Goal: Information Seeking & Learning: Learn about a topic

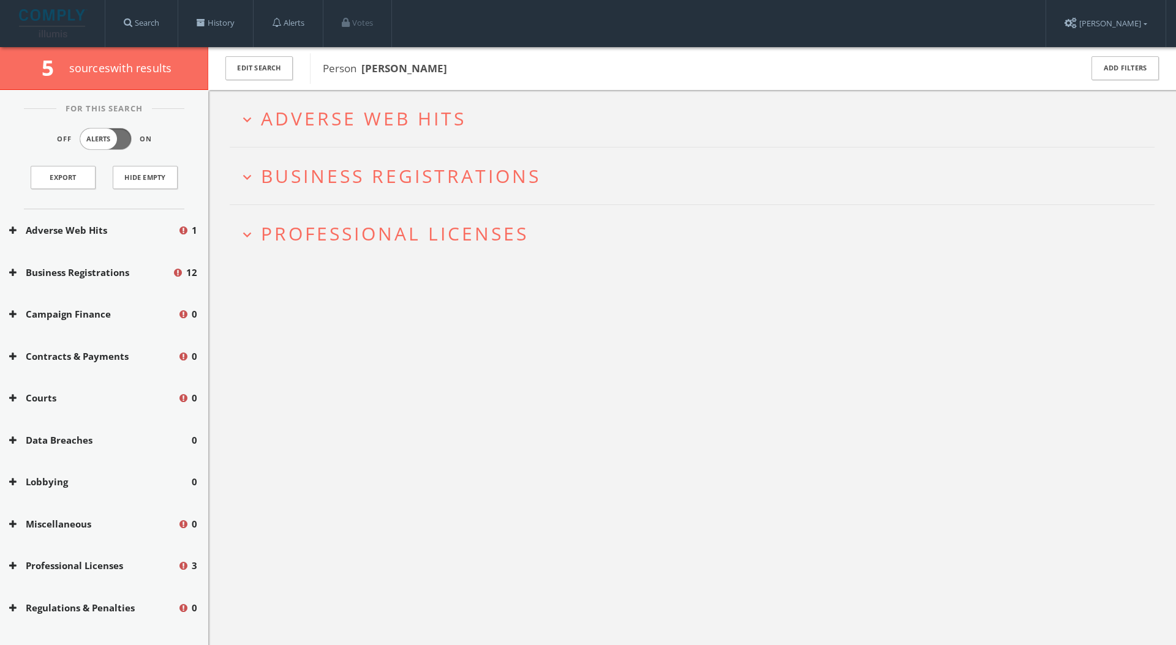
click at [60, 27] on img at bounding box center [53, 23] width 69 height 28
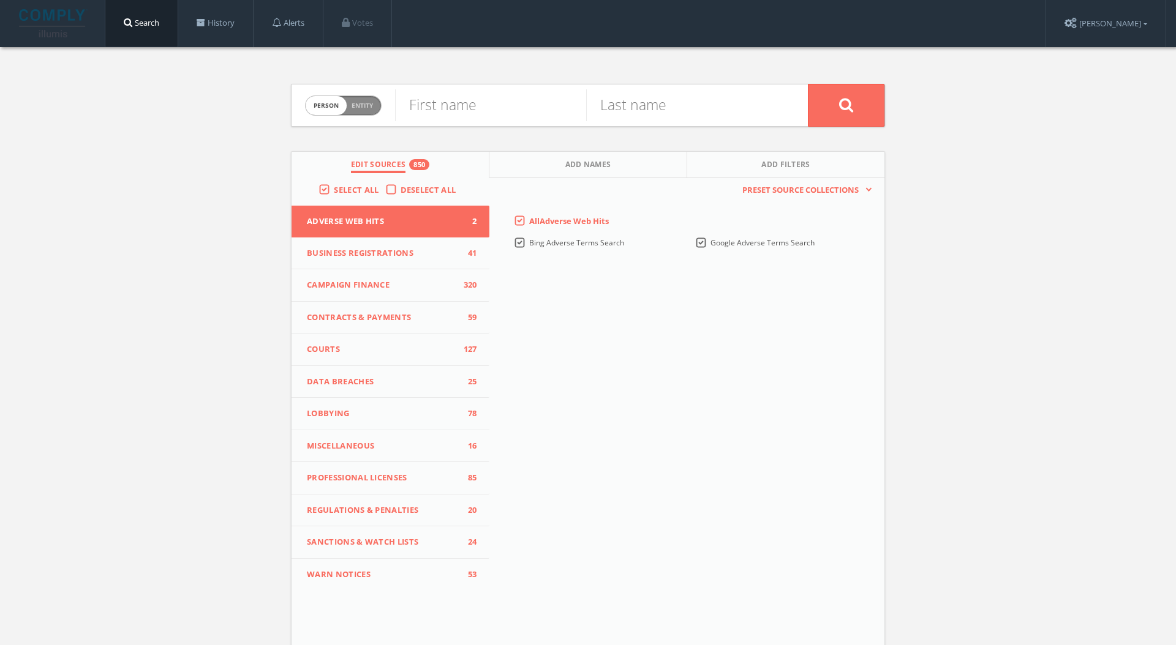
click at [354, 102] on span "Entity" at bounding box center [361, 105] width 21 height 9
checkbox input "true"
click at [457, 121] on div "Company or entity name" at bounding box center [601, 106] width 413 height 42
type input "zuellig group"
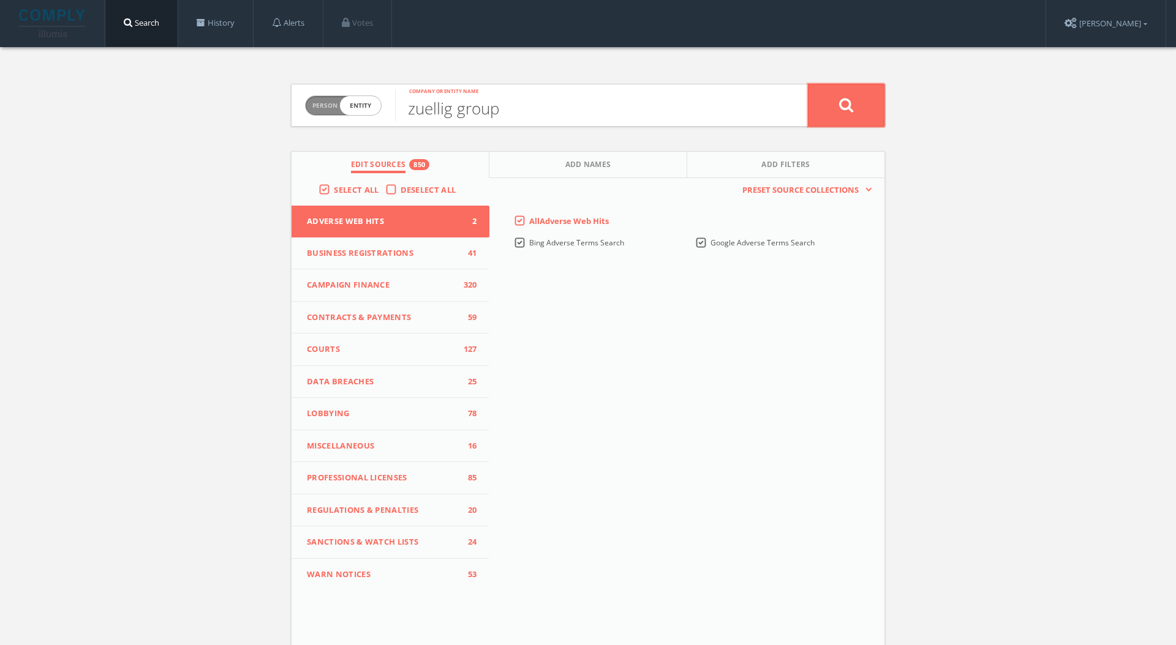
click at [857, 111] on button at bounding box center [846, 105] width 77 height 43
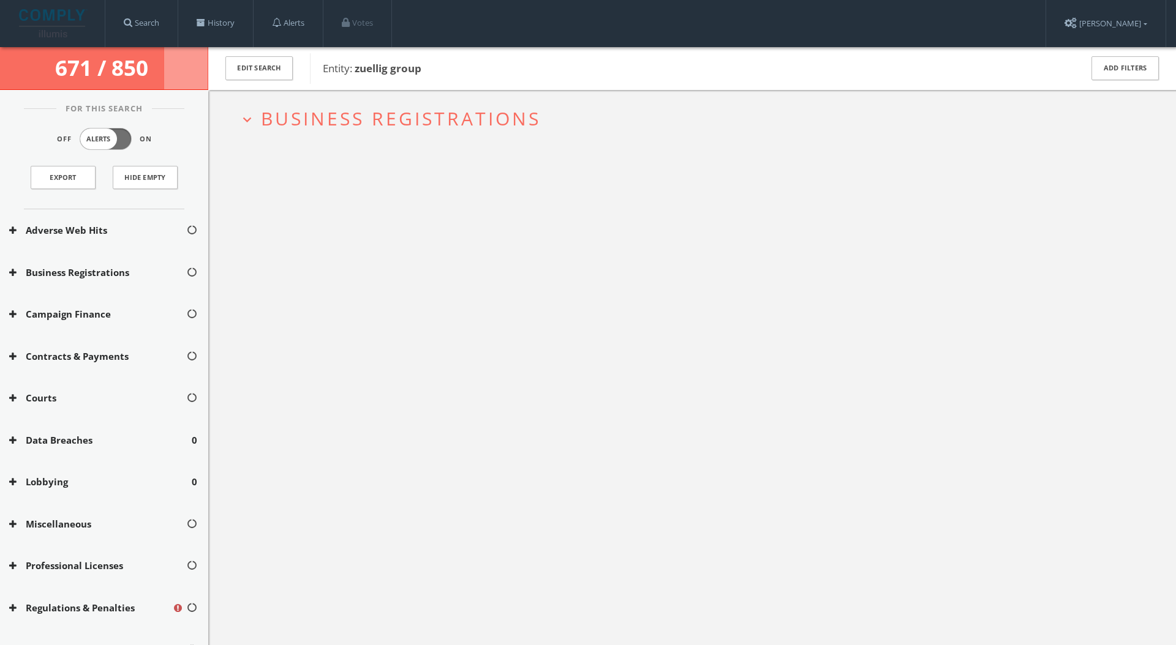
click at [387, 125] on span "Business Registrations" at bounding box center [401, 118] width 280 height 25
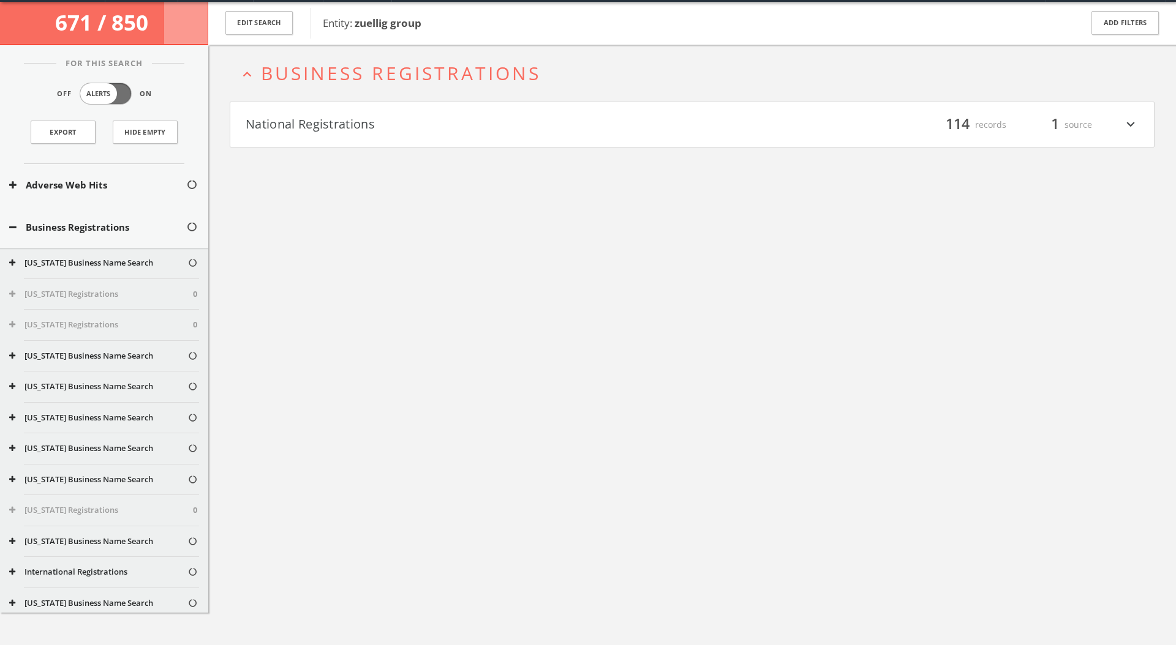
click at [382, 148] on div "expand_less Business Registrations National Registrations filter_list 114 recor…" at bounding box center [691, 367] width 967 height 645
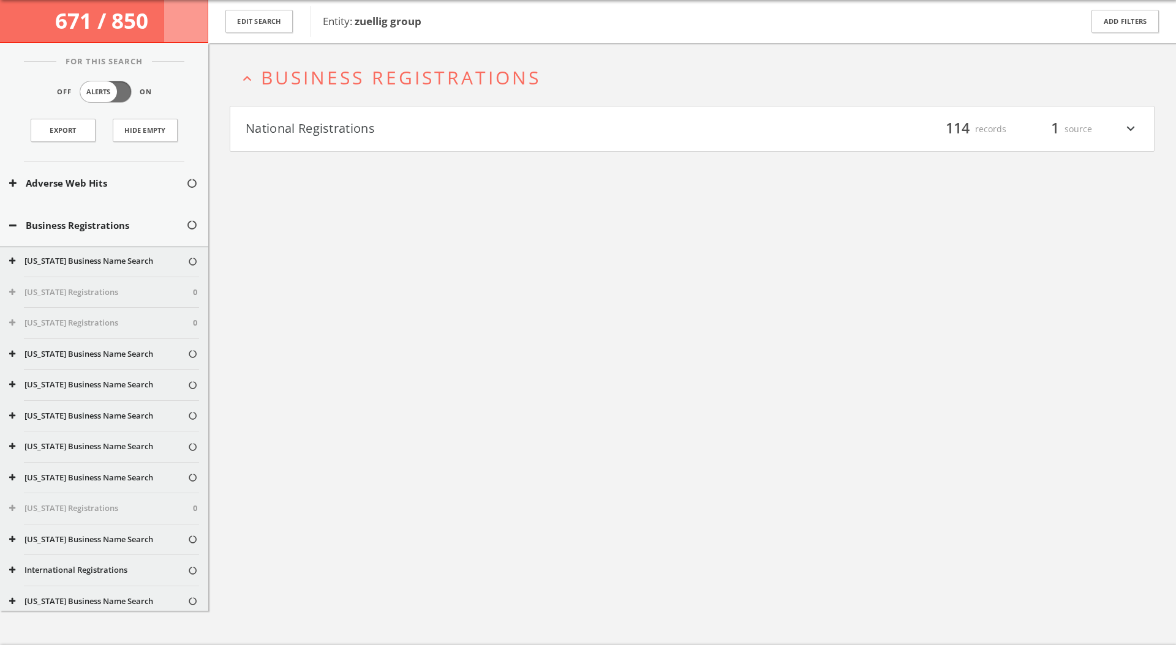
click at [388, 127] on button "National Registrations" at bounding box center [469, 129] width 446 height 21
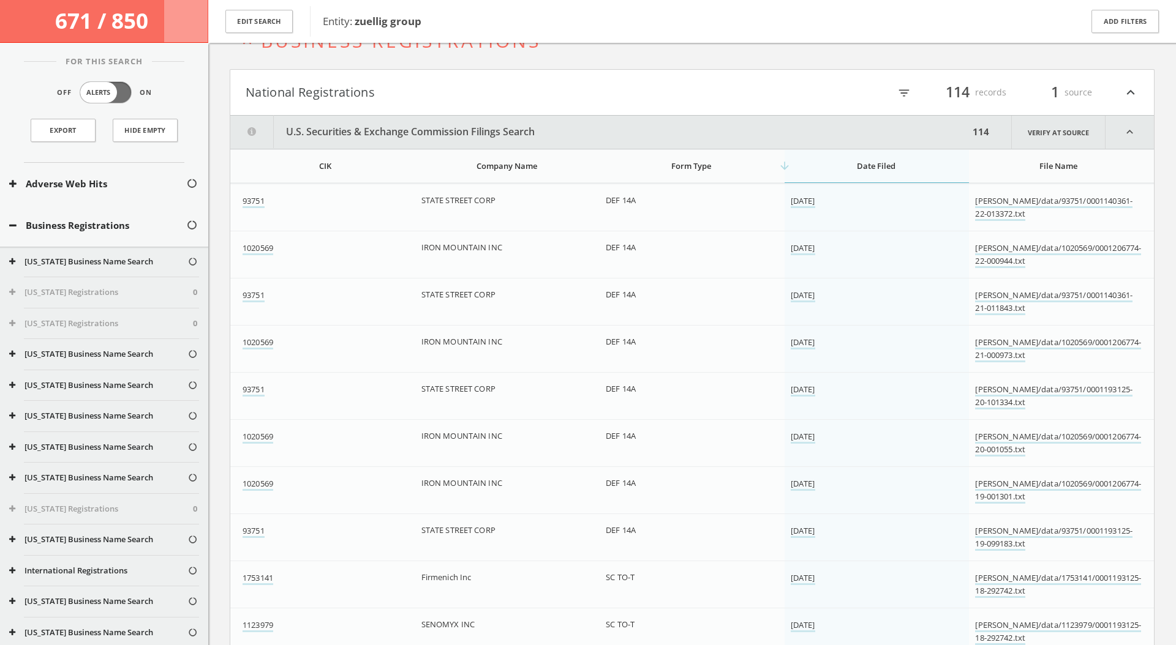
scroll to position [46, 0]
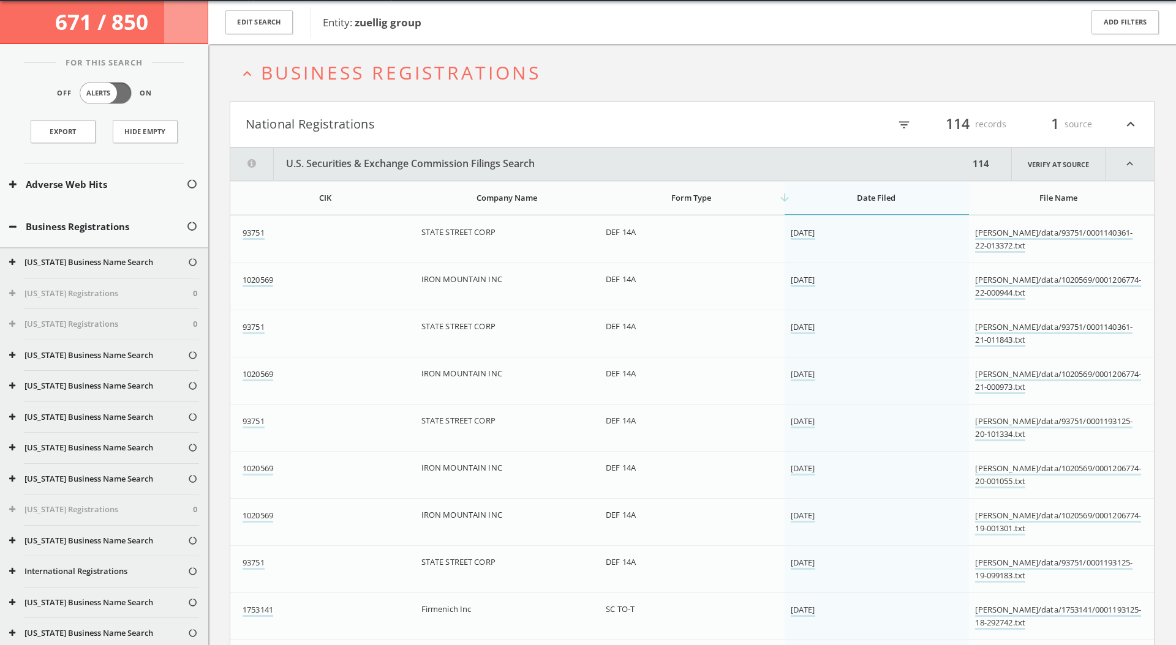
click at [403, 78] on span "Business Registrations" at bounding box center [401, 72] width 280 height 25
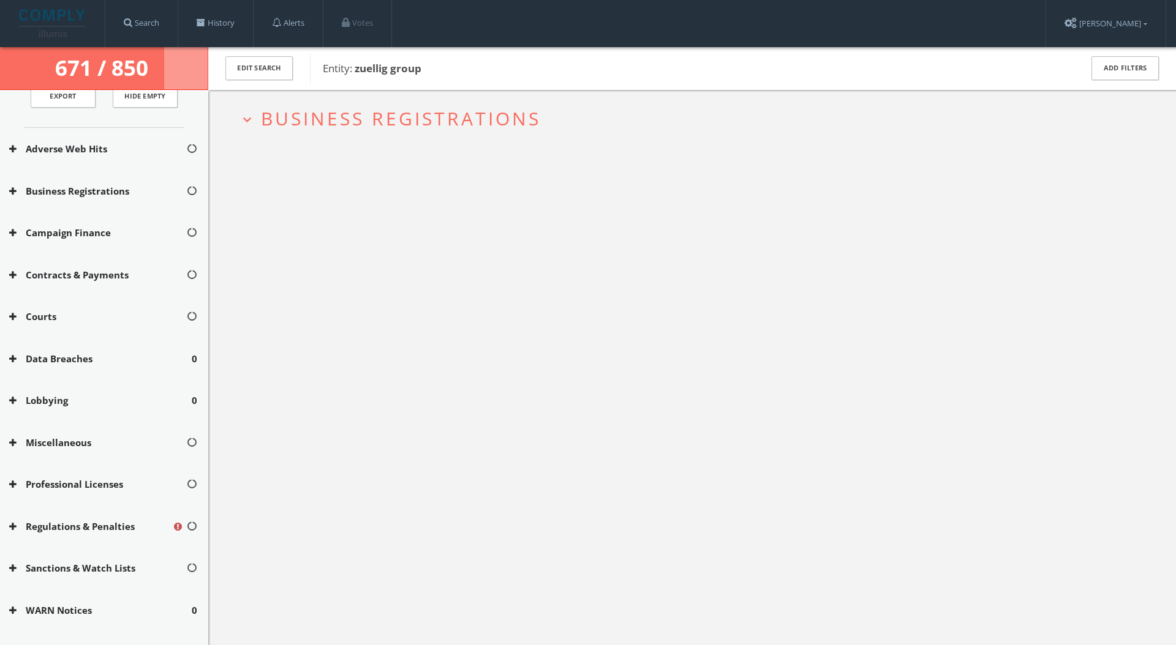
scroll to position [0, 0]
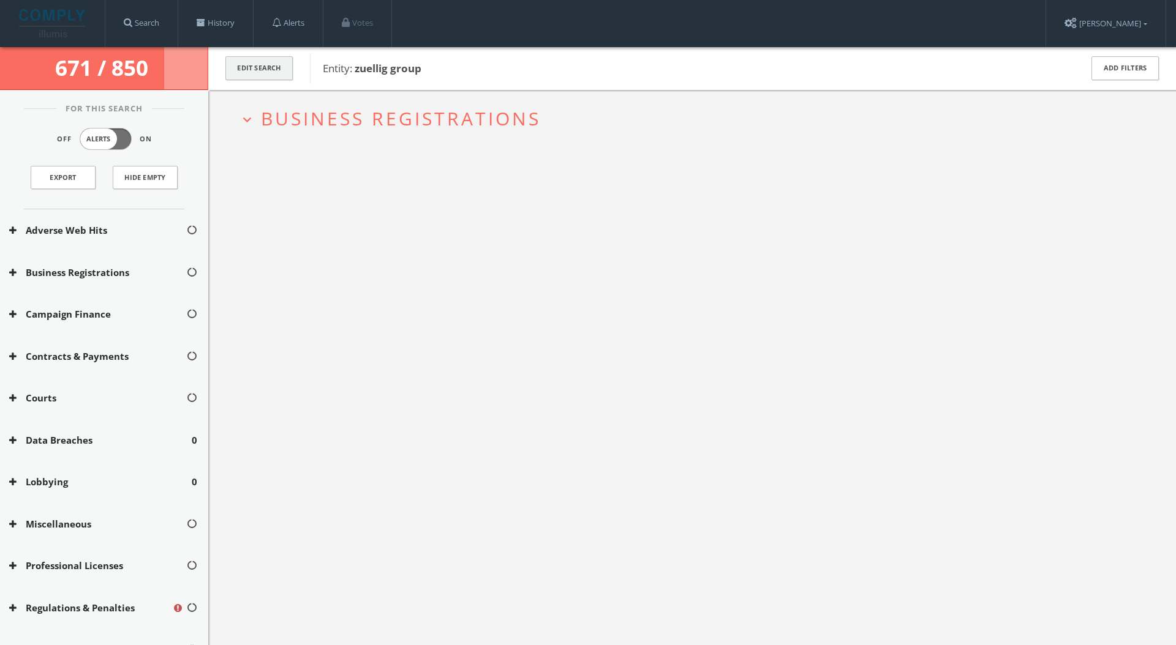
click at [254, 73] on button "Edit Search" at bounding box center [258, 68] width 67 height 24
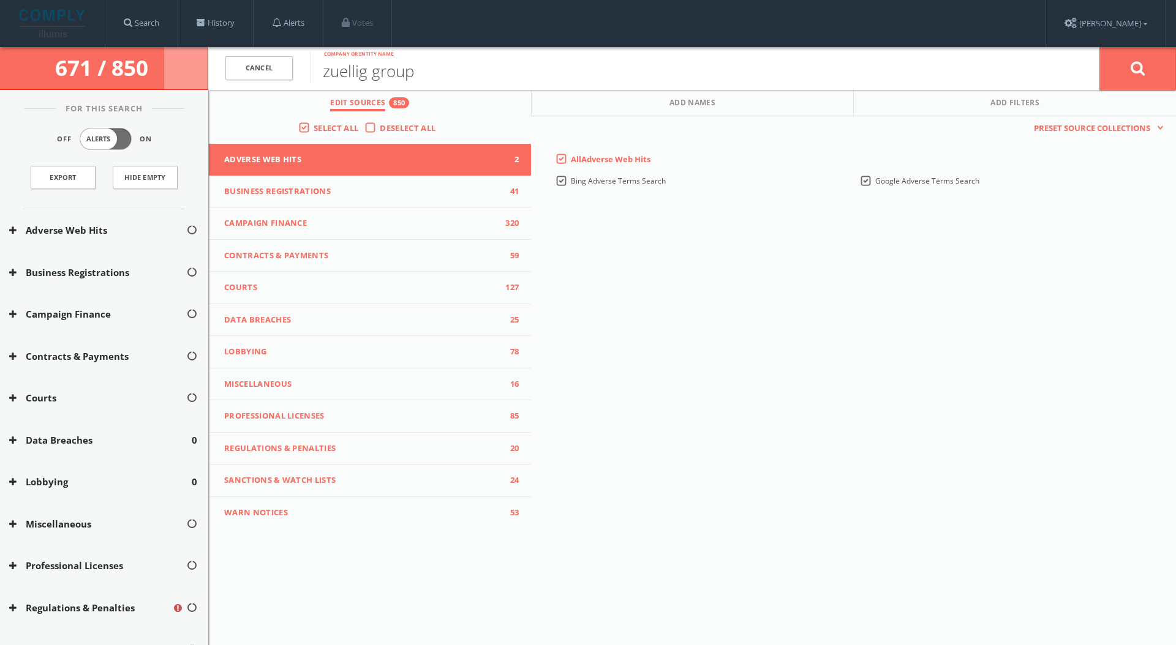
click at [388, 129] on span "Deselect All" at bounding box center [408, 127] width 56 height 11
click at [0, 0] on input "Deselect All" at bounding box center [0, 0] width 0 height 0
click at [471, 174] on button "Adverse Web Hits 0" at bounding box center [370, 160] width 322 height 32
click at [571, 162] on label "All Adverse Web Hits" at bounding box center [611, 160] width 80 height 12
click at [0, 0] on Hits-all-0 "All Adverse Web Hits" at bounding box center [0, 0] width 0 height 0
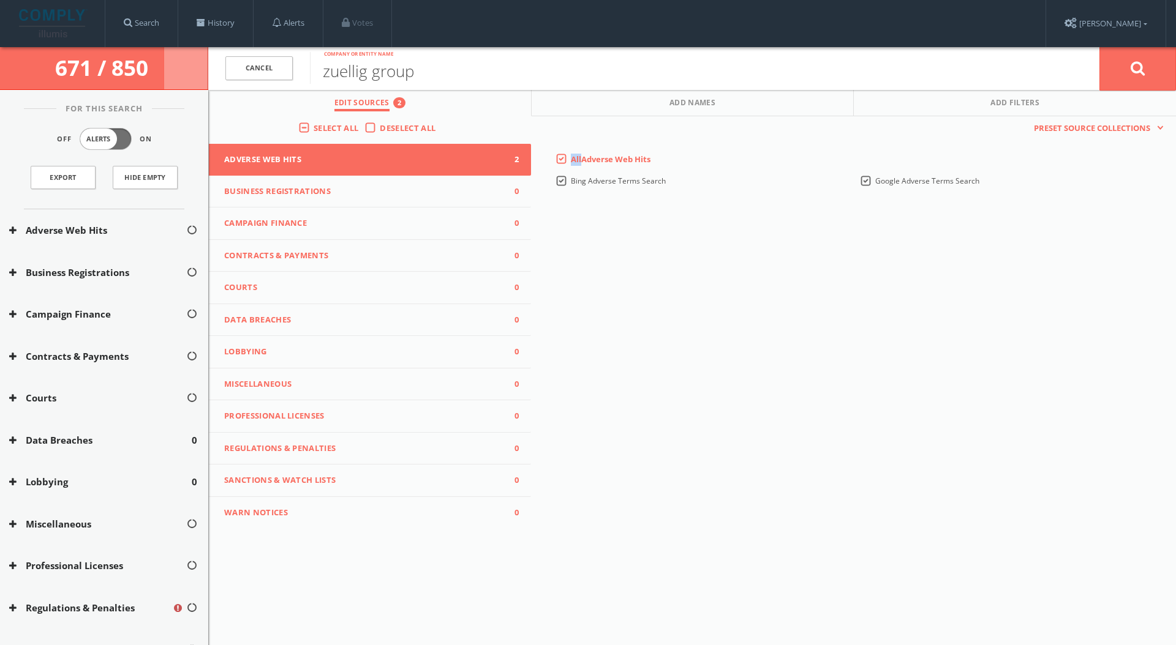
click at [571, 162] on label "All Adverse Web Hits" at bounding box center [611, 160] width 80 height 12
click at [0, 0] on Hits-all-0 "All Adverse Web Hits" at bounding box center [0, 0] width 0 height 0
click at [460, 188] on span "Business Registrations" at bounding box center [362, 192] width 276 height 12
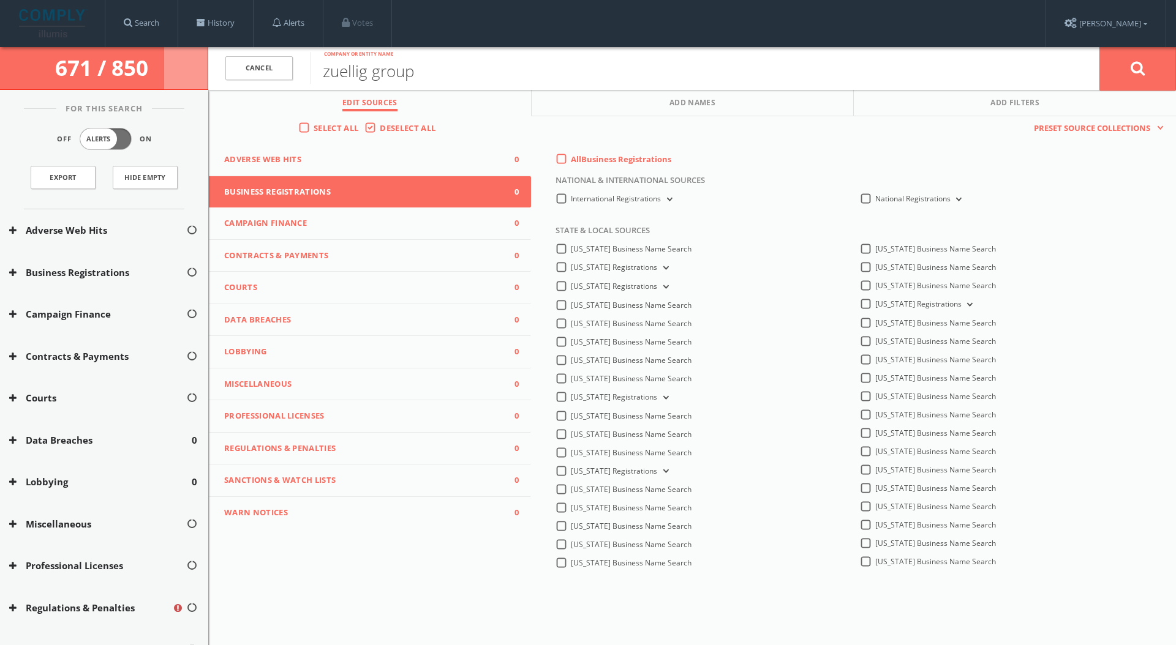
click at [571, 200] on label "International Registrations" at bounding box center [622, 199] width 103 height 12
click at [0, 0] on Registrations-all "International Registrations" at bounding box center [0, 0] width 0 height 0
click at [443, 226] on span "Campaign Finance" at bounding box center [362, 223] width 276 height 12
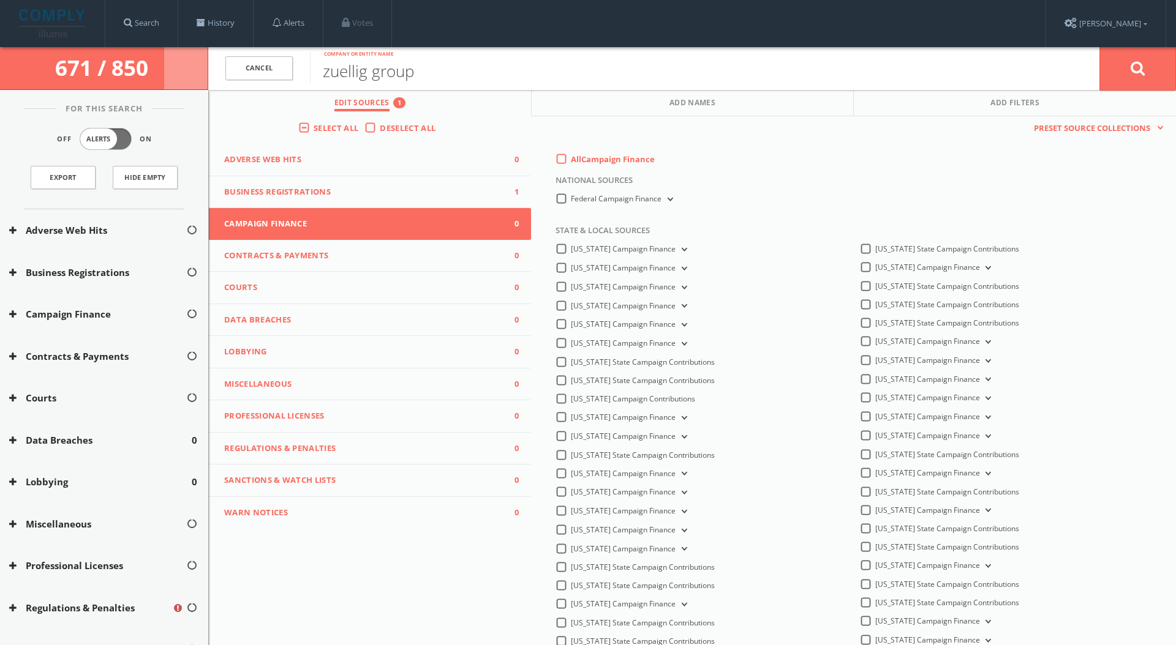
click at [571, 159] on label "All Campaign Finance" at bounding box center [613, 160] width 84 height 12
click at [0, 0] on Finance-all-0 "All Campaign Finance" at bounding box center [0, 0] width 0 height 0
click at [456, 263] on button "Contracts & Payments 0" at bounding box center [370, 256] width 322 height 32
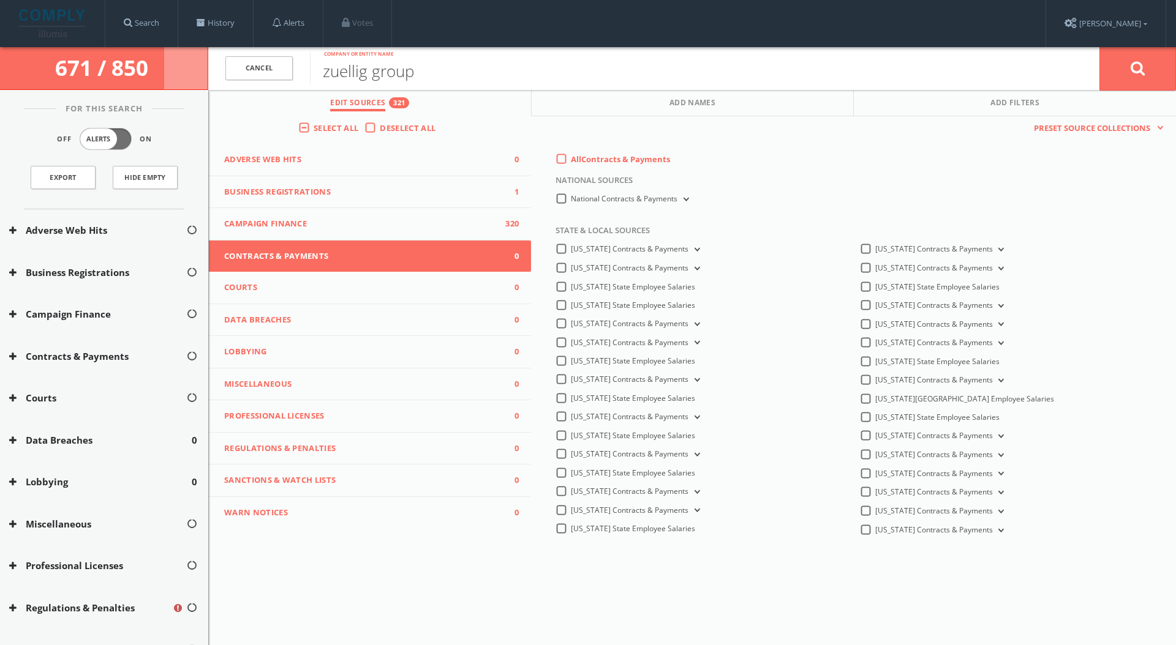
click at [571, 197] on label "National Contracts & Payments" at bounding box center [631, 199] width 120 height 12
click at [0, 0] on Payments-all "National Contracts & Payments" at bounding box center [0, 0] width 0 height 0
click at [571, 163] on label "All Contracts & Payments" at bounding box center [620, 160] width 99 height 12
click at [0, 0] on Payments-all-0 "All Contracts & Payments" at bounding box center [0, 0] width 0 height 0
click at [571, 160] on label "All Contracts & Payments" at bounding box center [620, 160] width 99 height 12
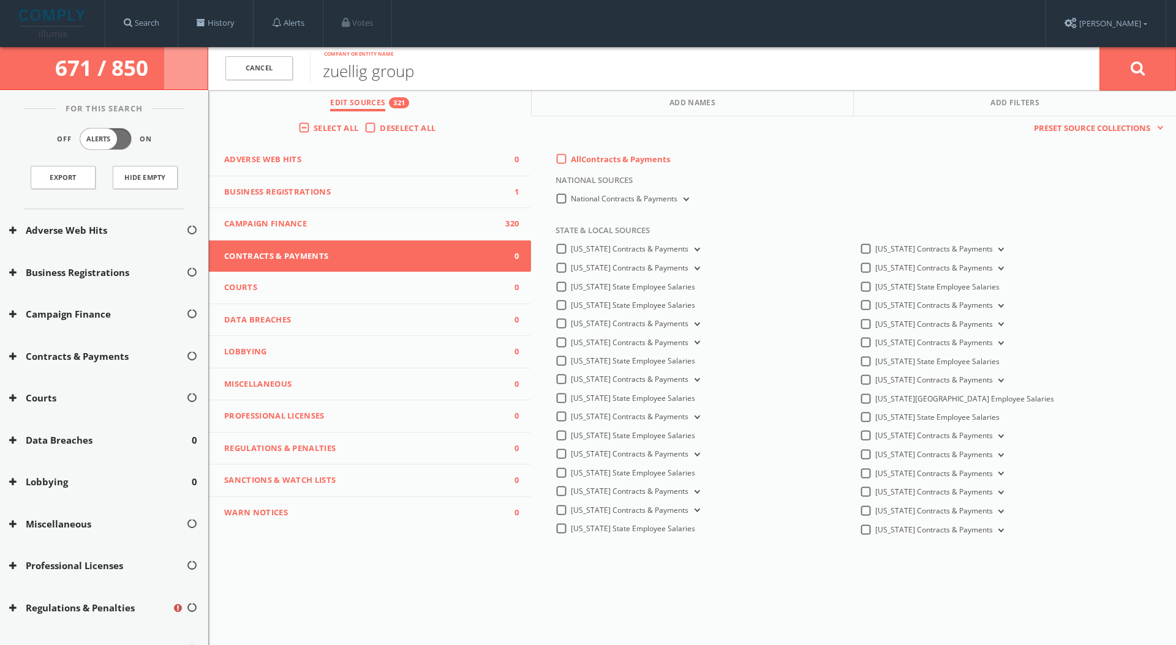
click at [0, 0] on Payments-all-0 "All Contracts & Payments" at bounding box center [0, 0] width 0 height 0
click at [468, 296] on button "Courts 0" at bounding box center [370, 288] width 322 height 32
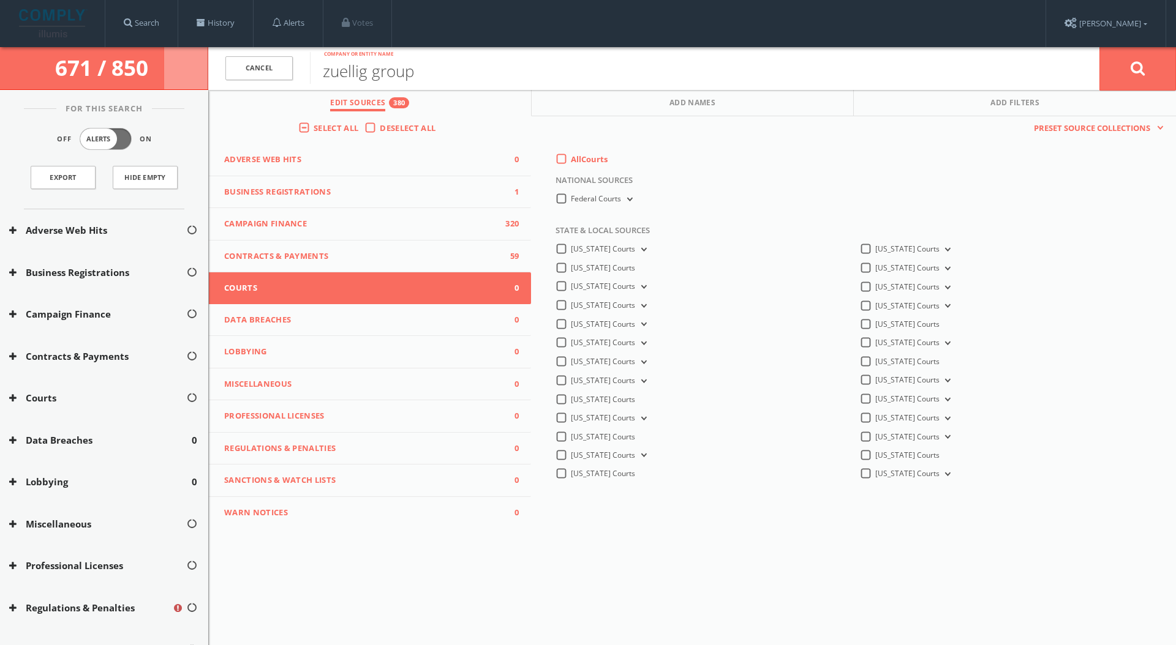
click at [571, 165] on label "All Courts" at bounding box center [589, 160] width 37 height 12
click at [0, 0] on input "All Courts" at bounding box center [0, 0] width 0 height 0
click at [488, 312] on button "Data Breaches 0" at bounding box center [370, 320] width 322 height 32
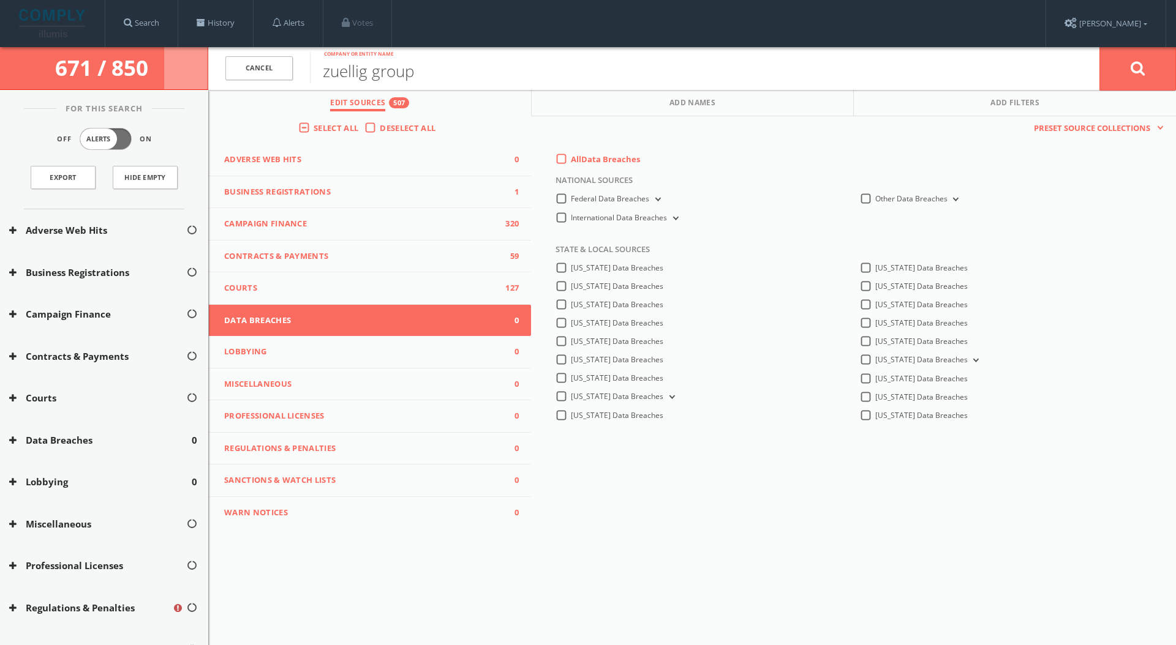
click at [479, 351] on span "Lobbying" at bounding box center [362, 352] width 276 height 12
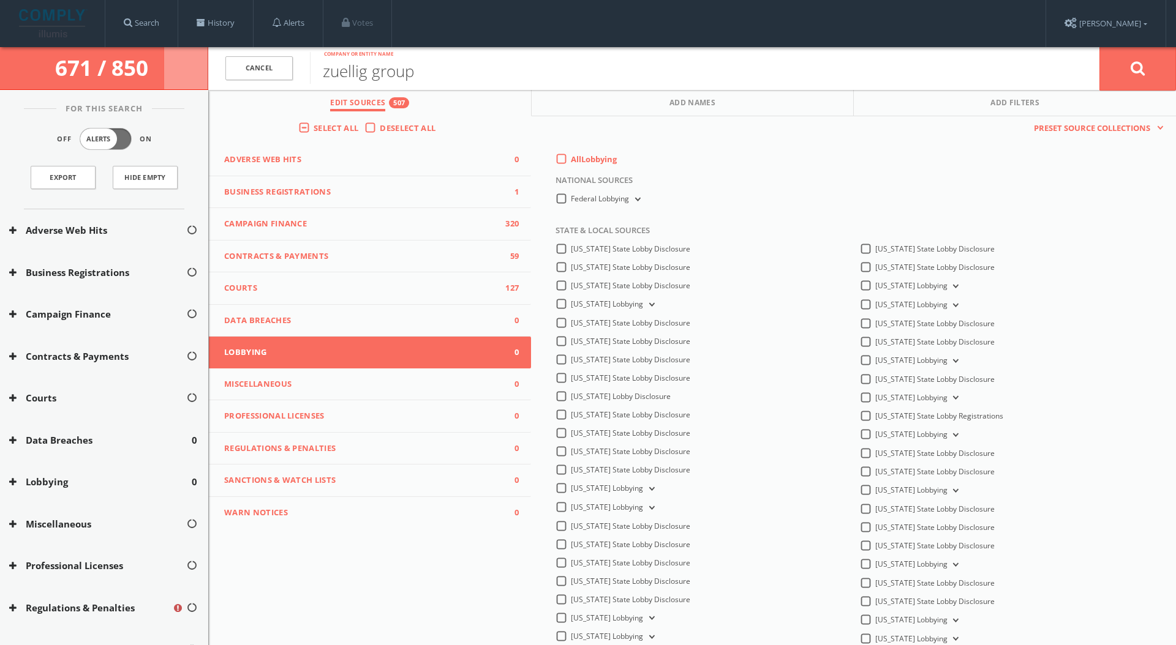
click at [571, 161] on label "All Lobbying" at bounding box center [594, 160] width 46 height 12
click at [0, 0] on input "All Lobbying" at bounding box center [0, 0] width 0 height 0
click at [453, 391] on button "Miscellaneous 0" at bounding box center [370, 385] width 322 height 32
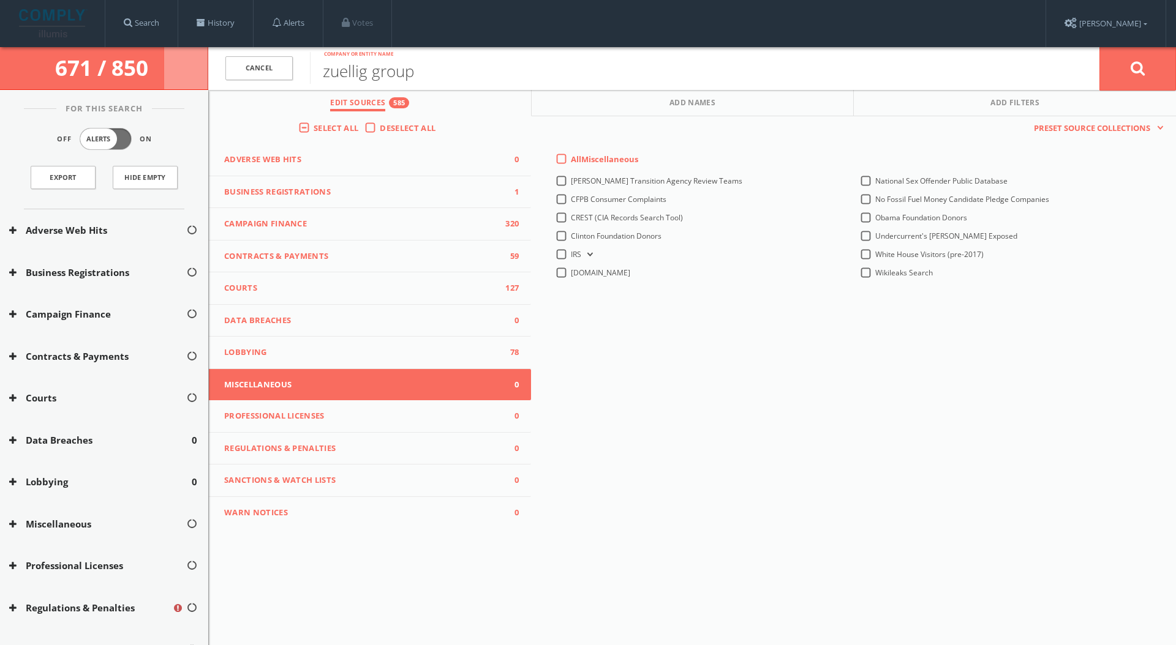
click at [571, 157] on label "All Miscellaneous" at bounding box center [604, 160] width 67 height 12
click at [0, 0] on input "All Miscellaneous" at bounding box center [0, 0] width 0 height 0
click at [400, 452] on span "Regulations & Penalties" at bounding box center [362, 449] width 276 height 12
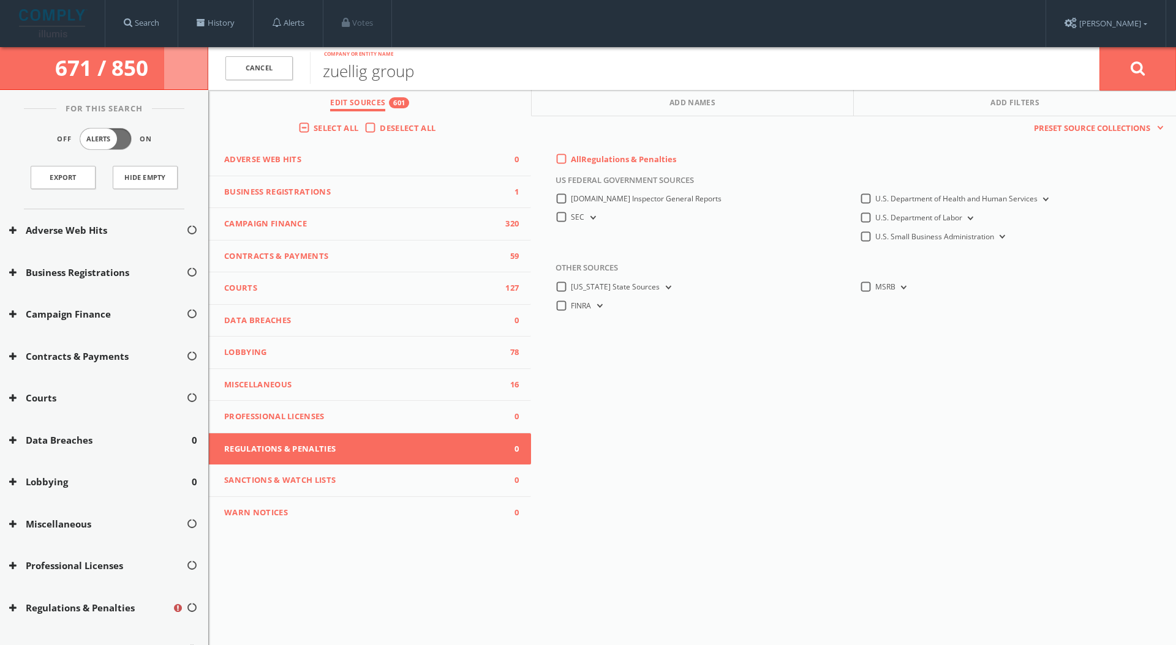
click at [567, 162] on div "All Regulations & Penalties" at bounding box center [615, 159] width 121 height 11
click at [571, 162] on label "All Regulations & Penalties" at bounding box center [623, 160] width 105 height 12
click at [0, 0] on Penalties-all-0 "All Regulations & Penalties" at bounding box center [0, 0] width 0 height 0
click at [425, 488] on button "Sanctions & Watch Lists 0" at bounding box center [370, 481] width 322 height 32
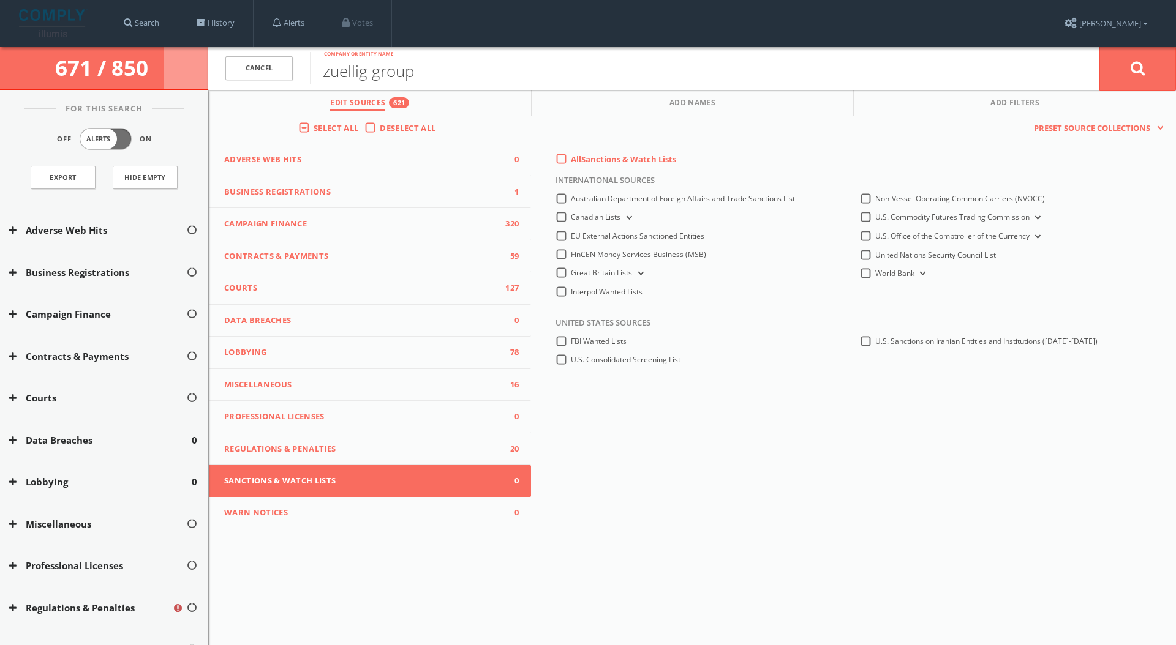
click at [571, 160] on label "All Sanctions & Watch Lists" at bounding box center [623, 160] width 105 height 12
click at [0, 0] on Lists-all-0 "All Sanctions & Watch Lists" at bounding box center [0, 0] width 0 height 0
click at [1148, 76] on button at bounding box center [1137, 69] width 77 height 44
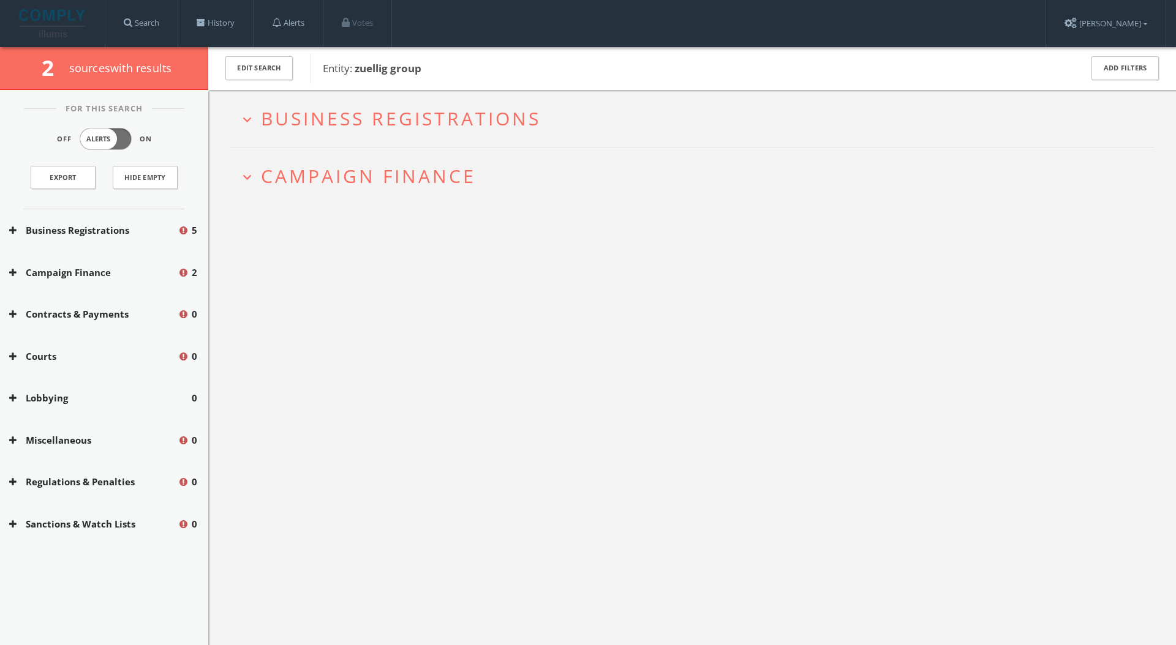
click at [334, 180] on span "Campaign Finance" at bounding box center [368, 175] width 215 height 25
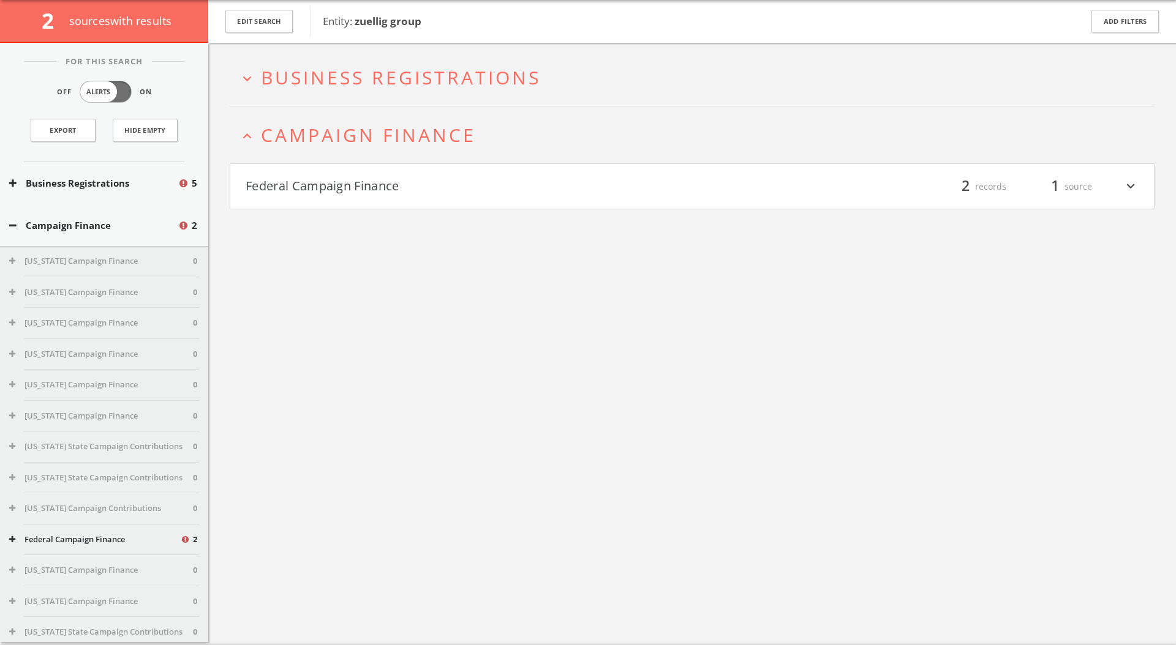
scroll to position [72, 0]
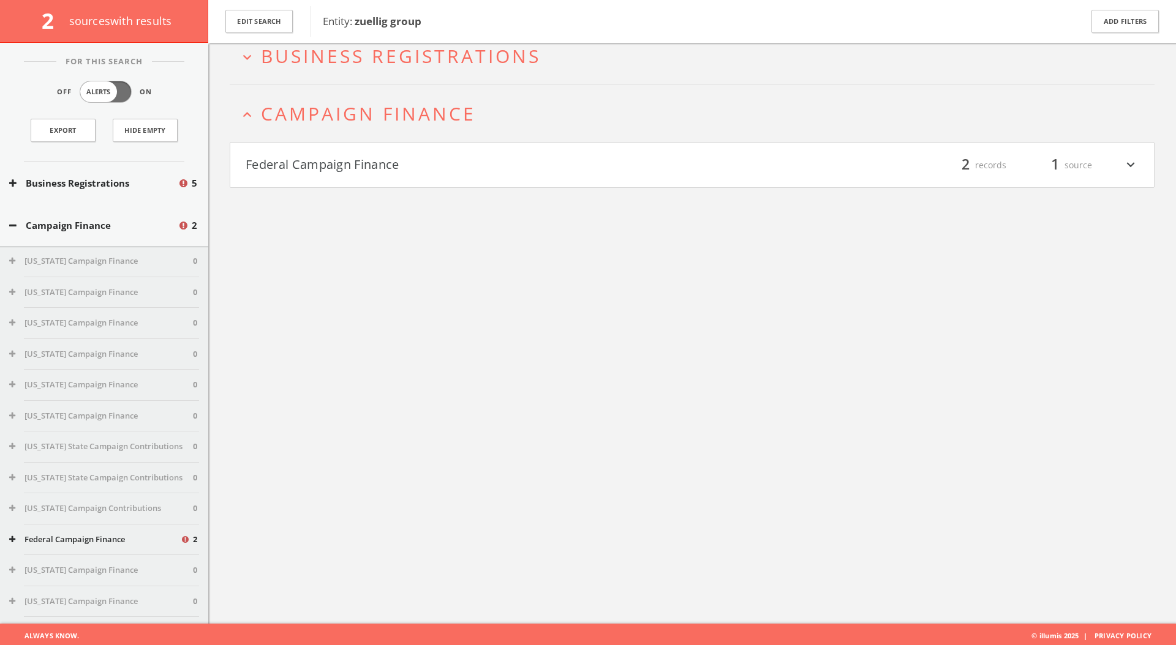
click at [340, 194] on div "expand_more Business Registrations expand_less Campaign Finance Federal Campaig…" at bounding box center [691, 301] width 967 height 645
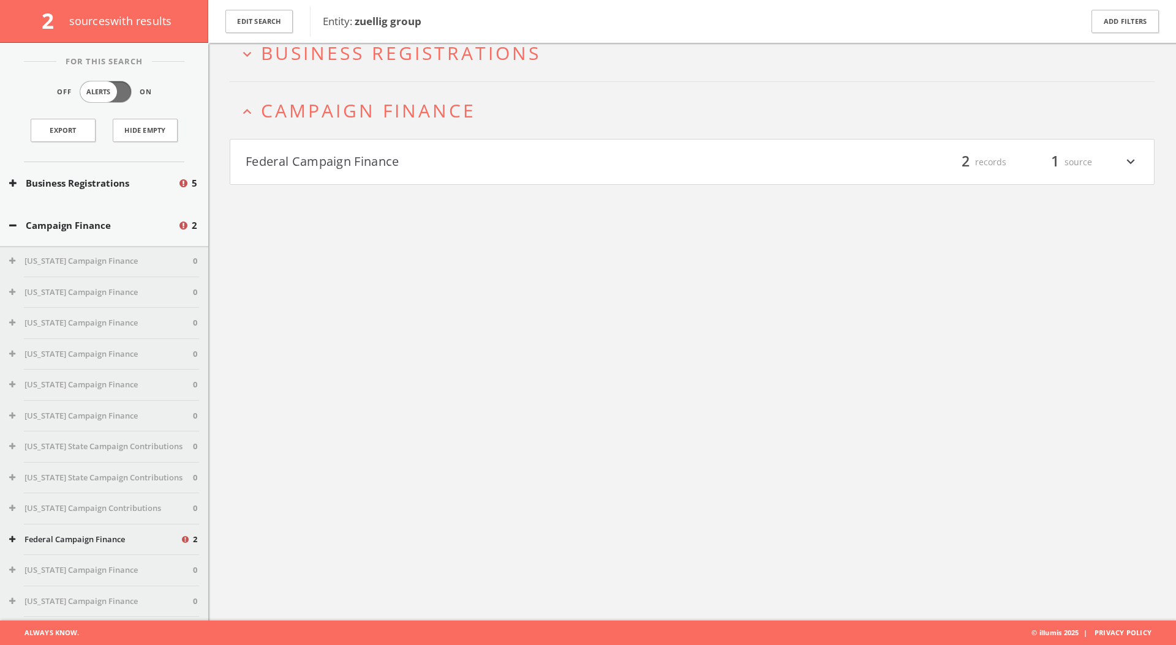
click at [358, 173] on h4 "Federal Campaign Finance filter_list 2 records 1 source expand_more" at bounding box center [691, 162] width 923 height 45
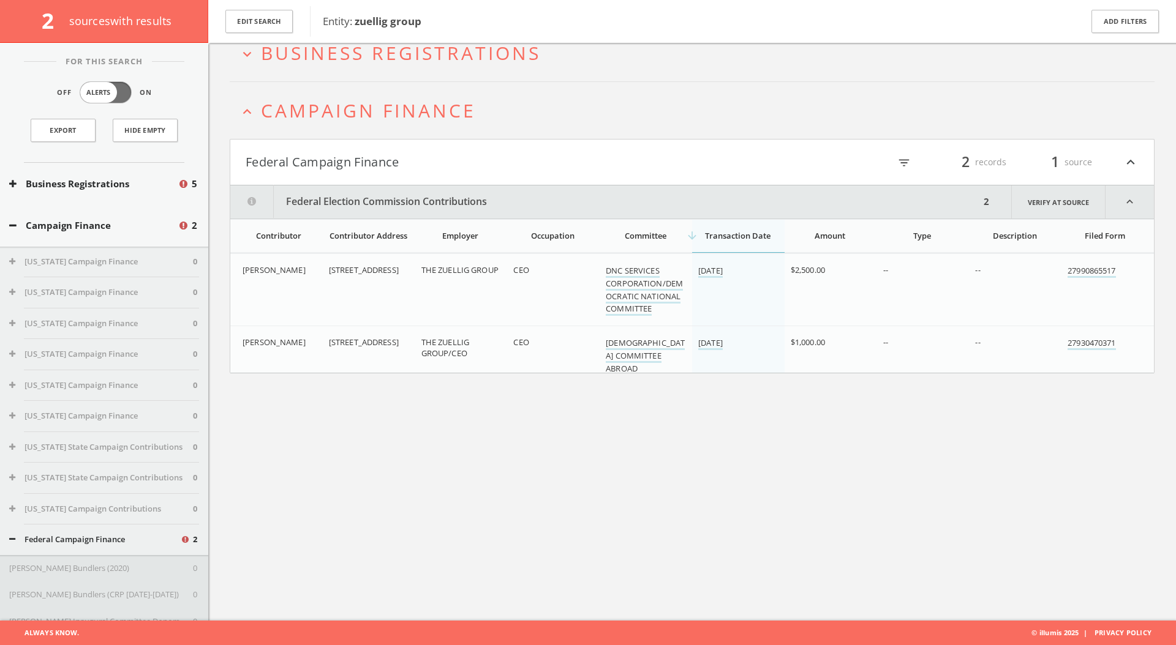
scroll to position [0, 0]
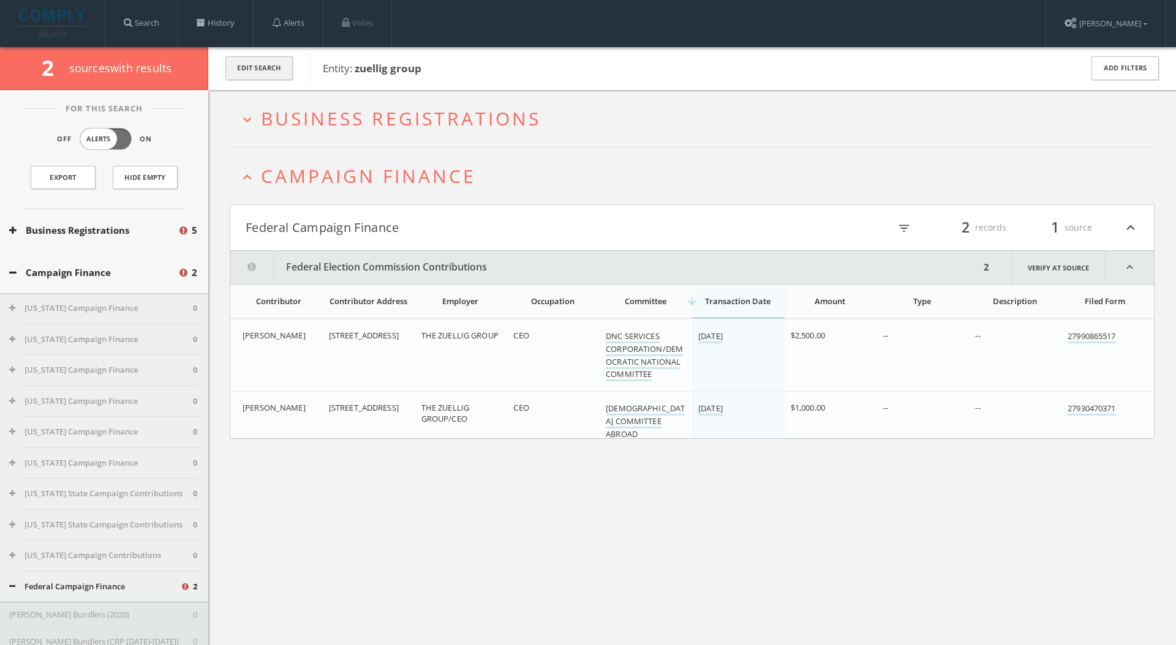
click at [236, 68] on button "Edit Search" at bounding box center [258, 68] width 67 height 24
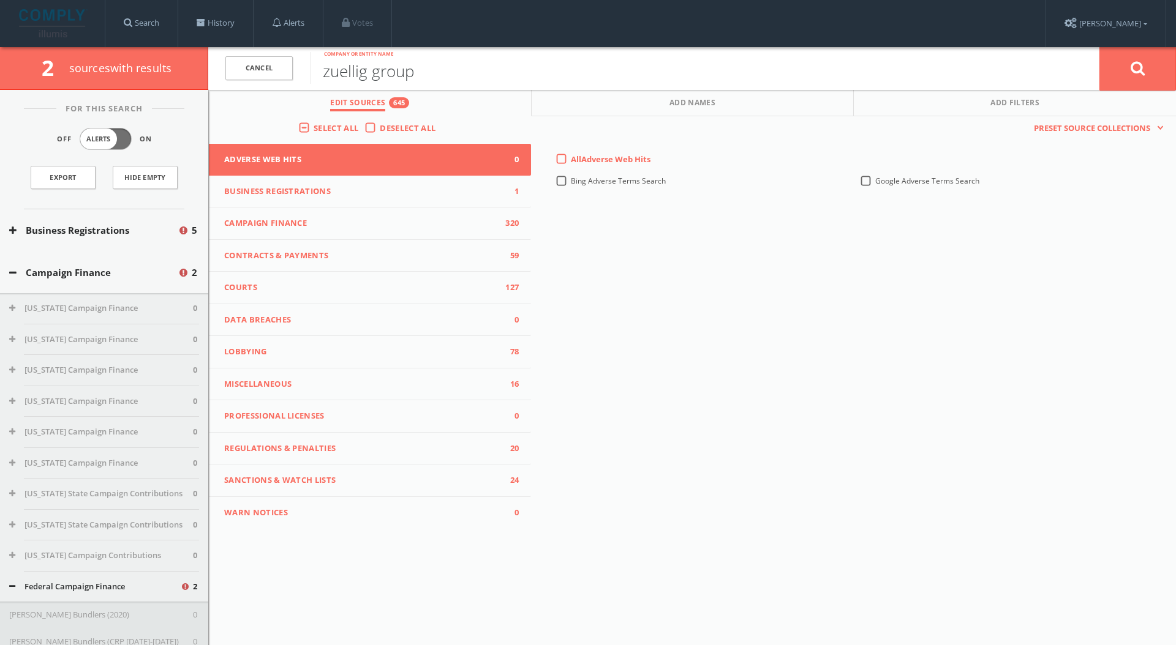
click at [449, 72] on input "zuellig group" at bounding box center [704, 68] width 789 height 32
type input "zuellig pharma"
click at [1099, 47] on button at bounding box center [1137, 69] width 77 height 44
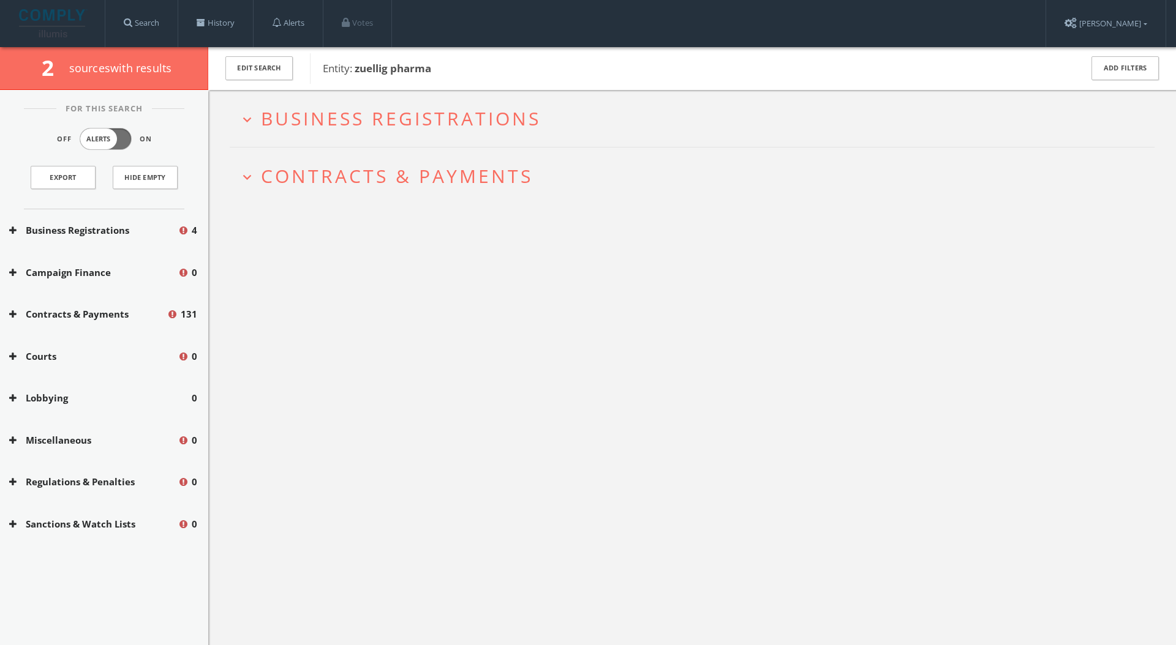
click at [58, 15] on img at bounding box center [53, 23] width 69 height 28
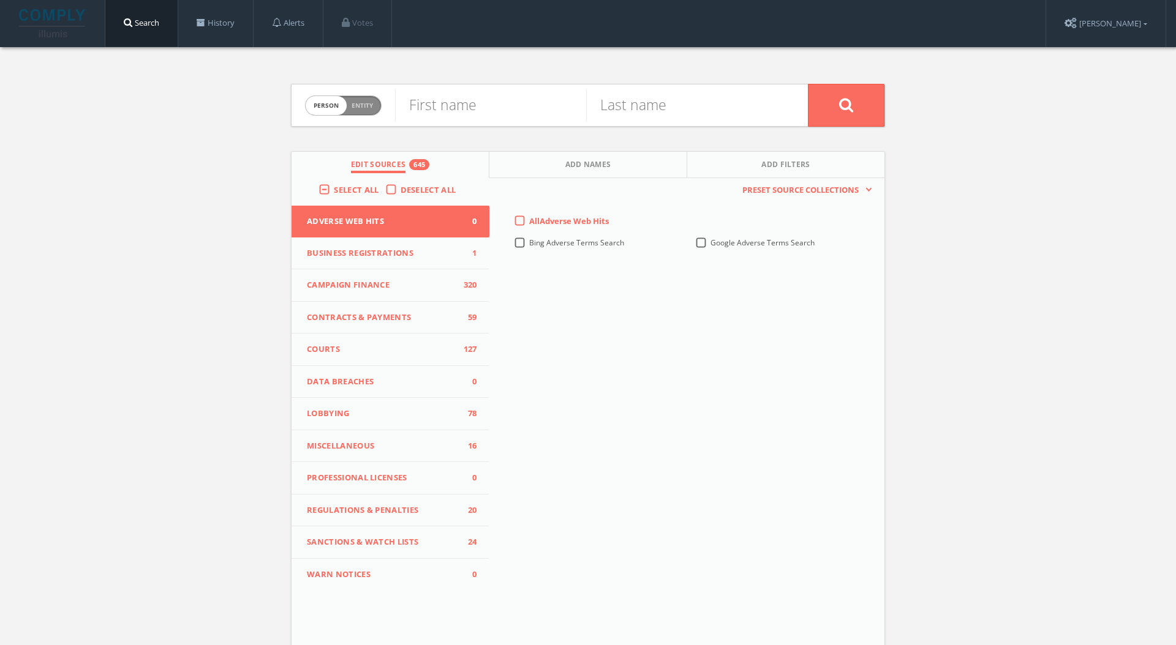
click at [361, 110] on span "Entity" at bounding box center [361, 105] width 21 height 9
checkbox input "true"
click at [411, 110] on input "text" at bounding box center [601, 105] width 413 height 32
type input "o"
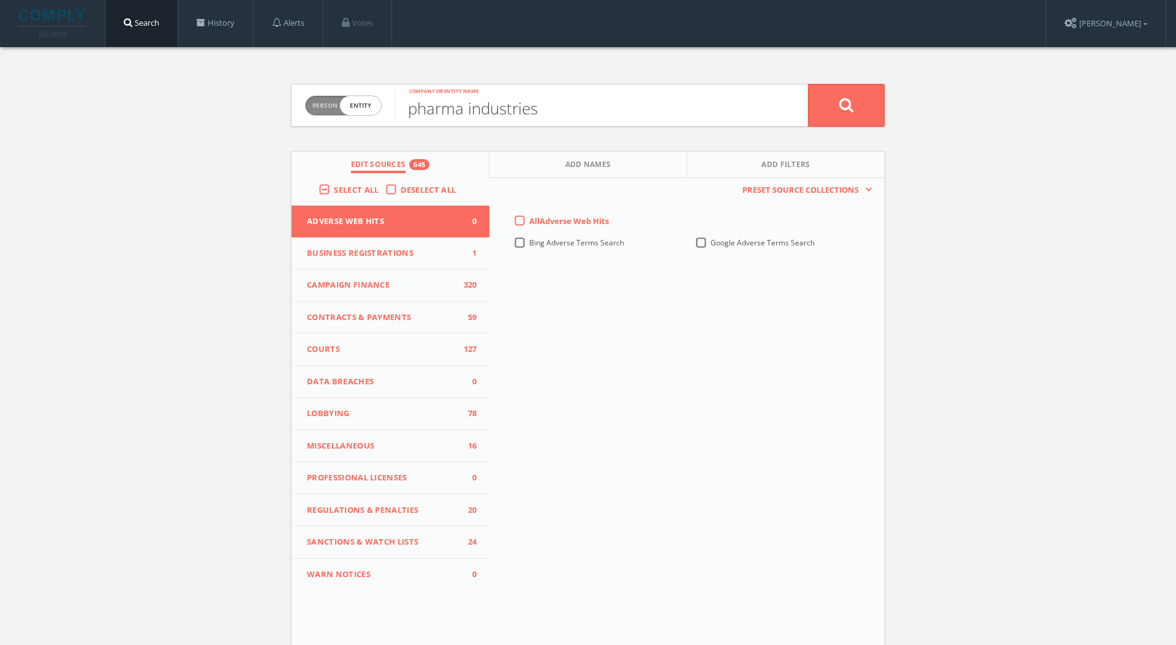
type input "pharma industries"
click at [808, 84] on button at bounding box center [846, 105] width 77 height 43
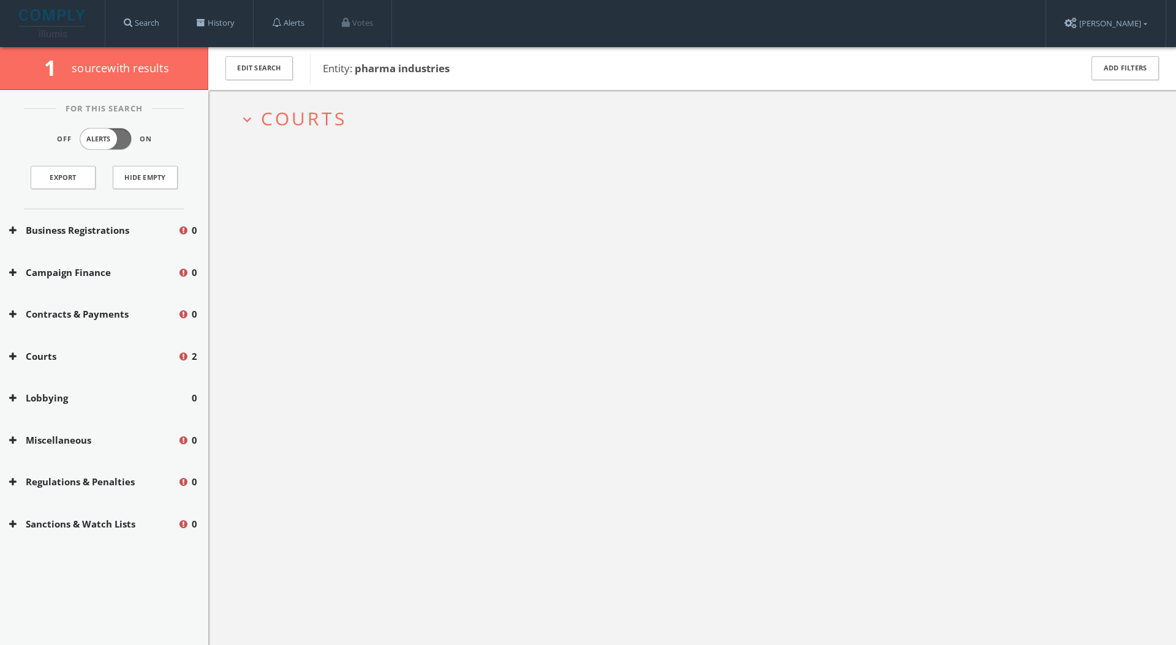
click at [345, 120] on span "Courts" at bounding box center [304, 118] width 86 height 25
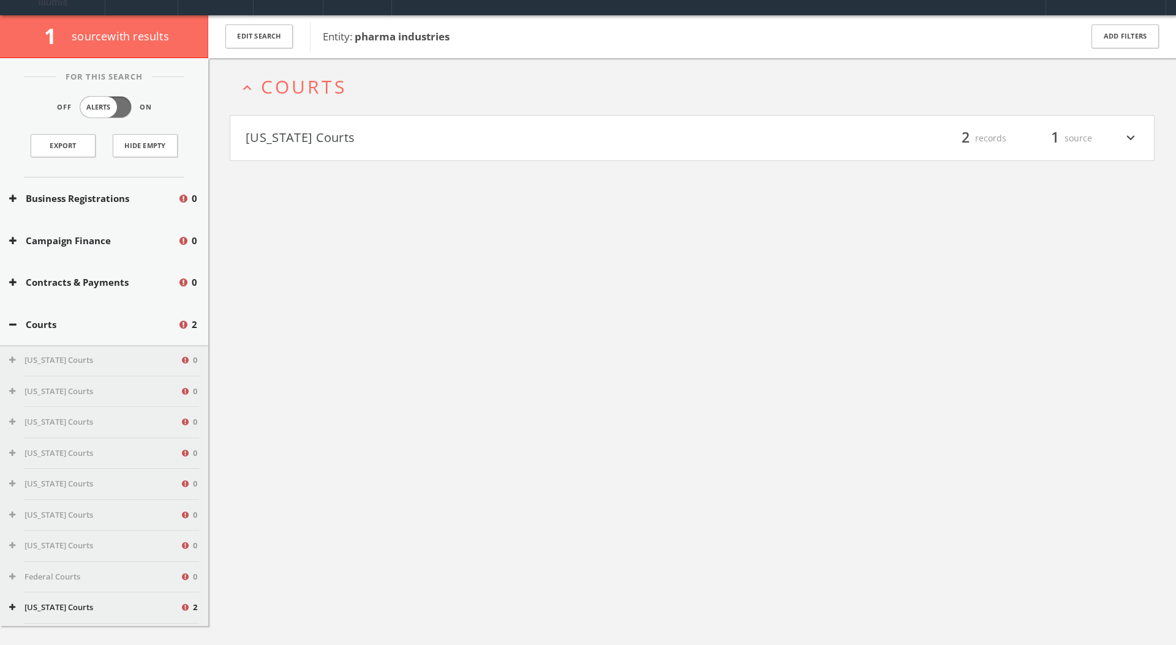
click at [347, 133] on button "[US_STATE] Courts" at bounding box center [469, 138] width 446 height 21
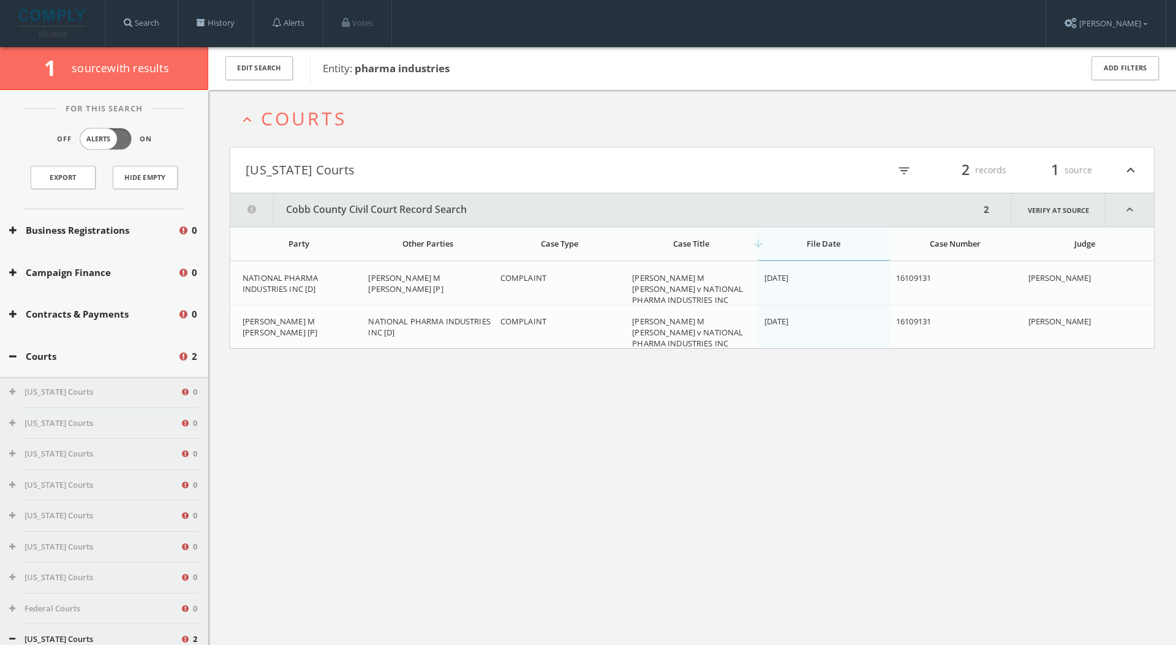
click at [66, 12] on img at bounding box center [53, 23] width 69 height 28
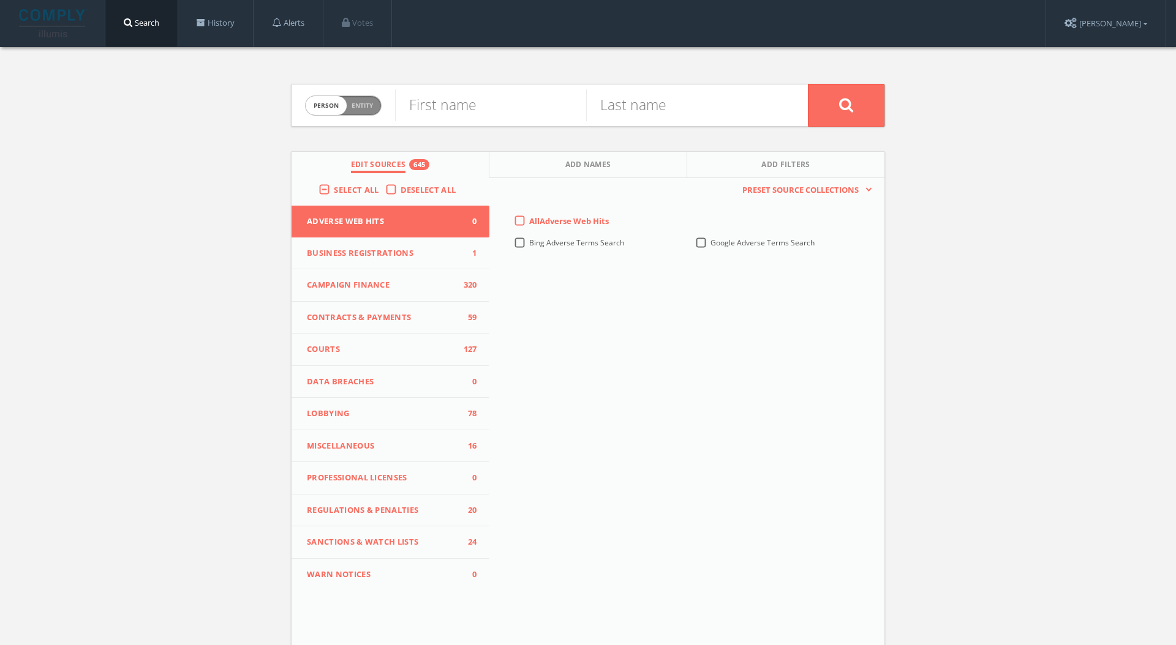
click at [354, 99] on span "Person Entity" at bounding box center [343, 105] width 75 height 19
checkbox input "true"
click at [434, 103] on input "text" at bounding box center [601, 105] width 413 height 32
type input "EBOS group"
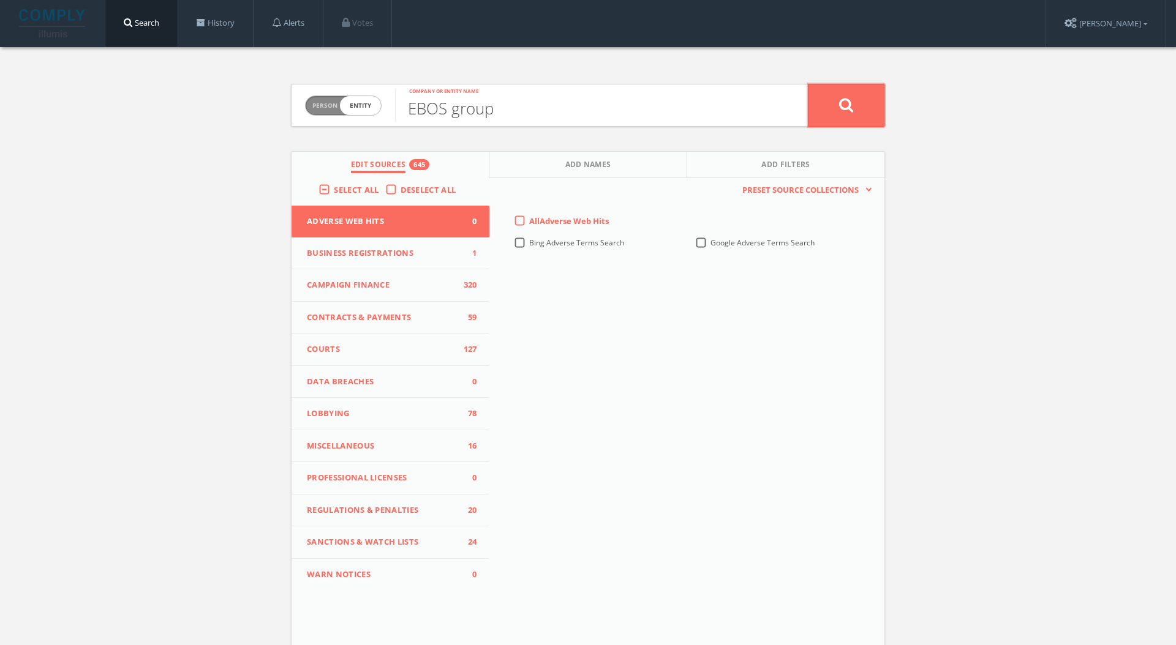
click at [851, 114] on button at bounding box center [846, 105] width 77 height 43
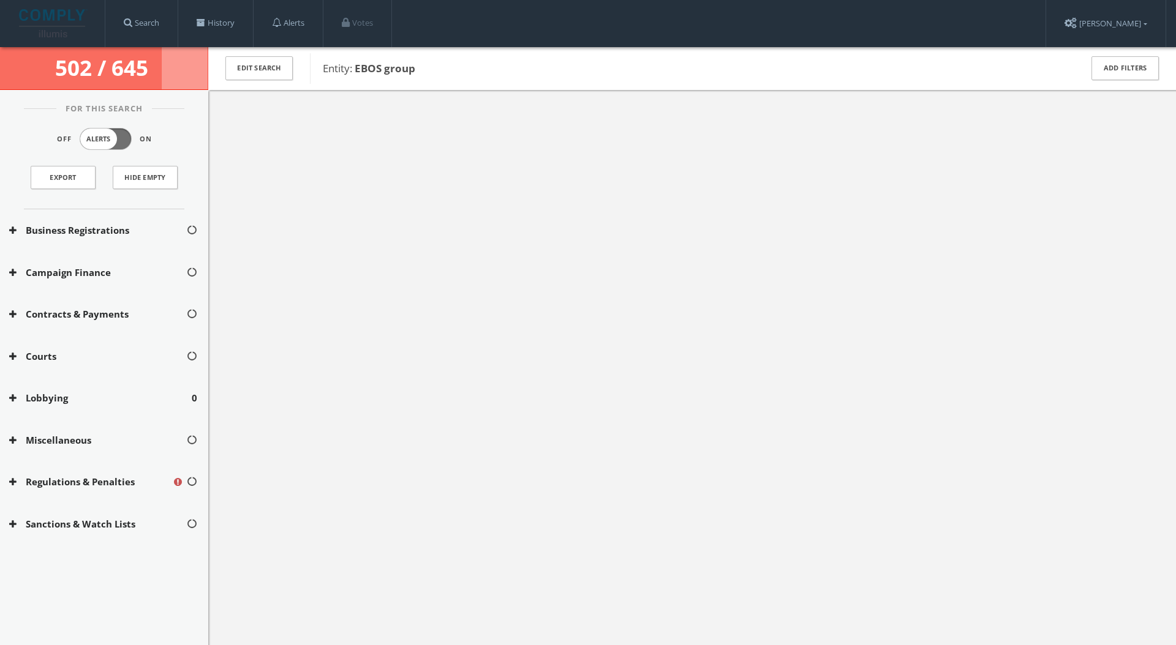
click at [67, 16] on img at bounding box center [53, 23] width 69 height 28
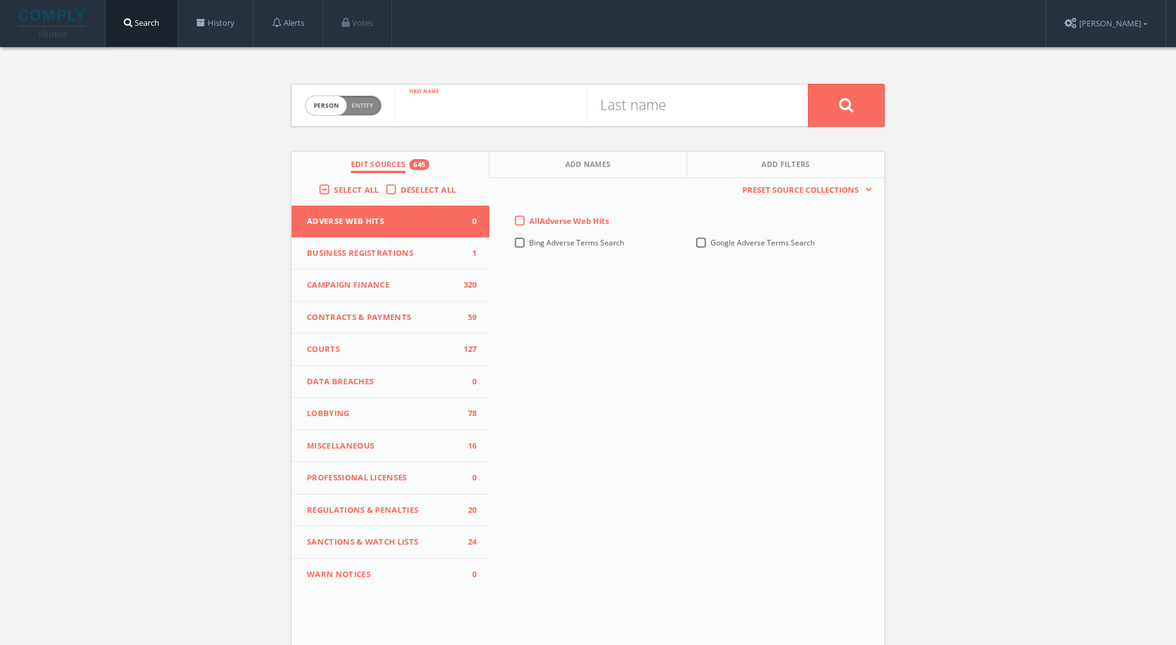
click at [440, 107] on input "text" at bounding box center [490, 105] width 191 height 32
type input "[PERSON_NAME]"
type input "zuellig"
click at [808, 84] on button at bounding box center [846, 105] width 77 height 43
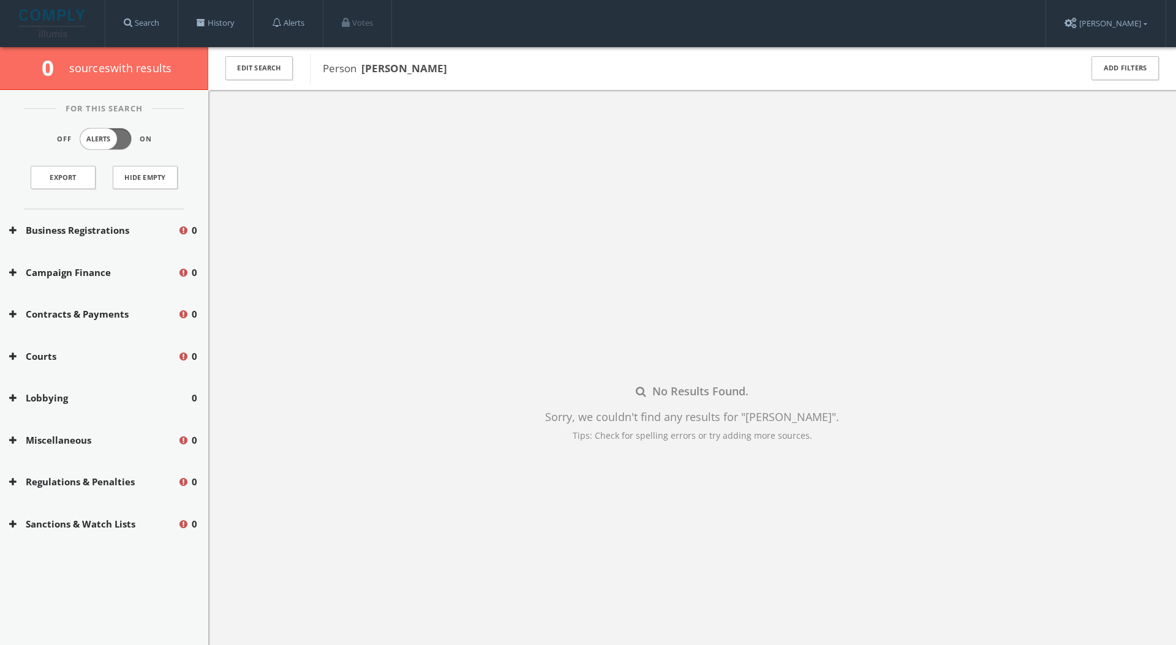
click at [85, 24] on img at bounding box center [53, 23] width 69 height 28
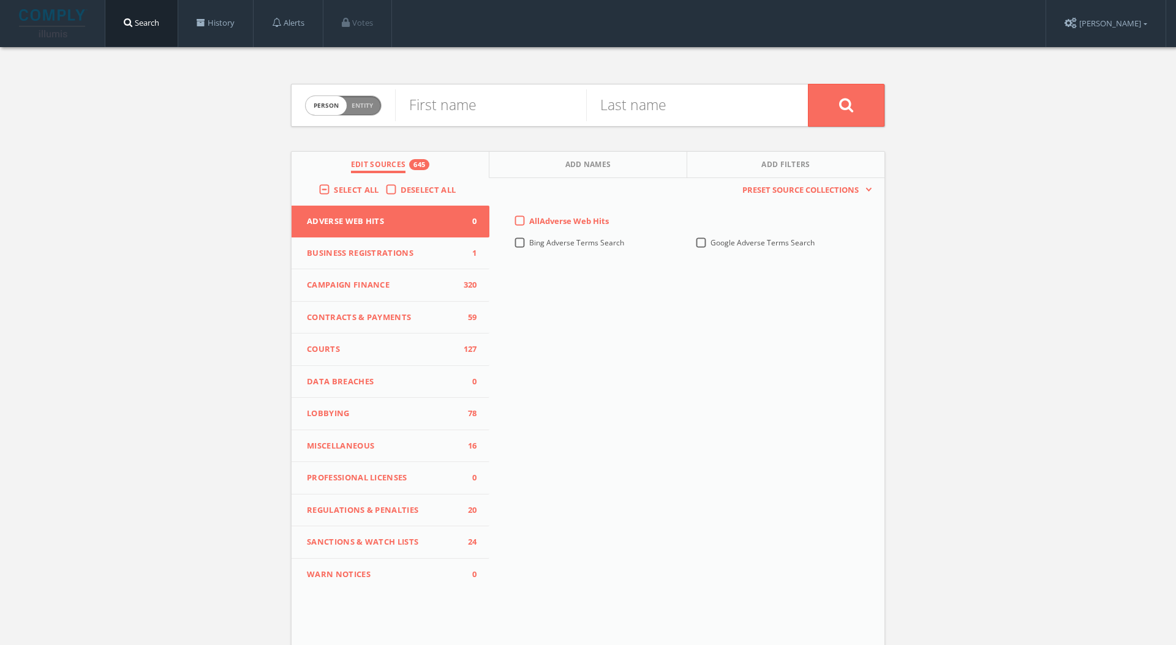
click at [344, 97] on span "Person Entity" at bounding box center [343, 105] width 75 height 19
checkbox input "true"
click at [410, 107] on input "text" at bounding box center [601, 105] width 413 height 32
type input "harbor holdings"
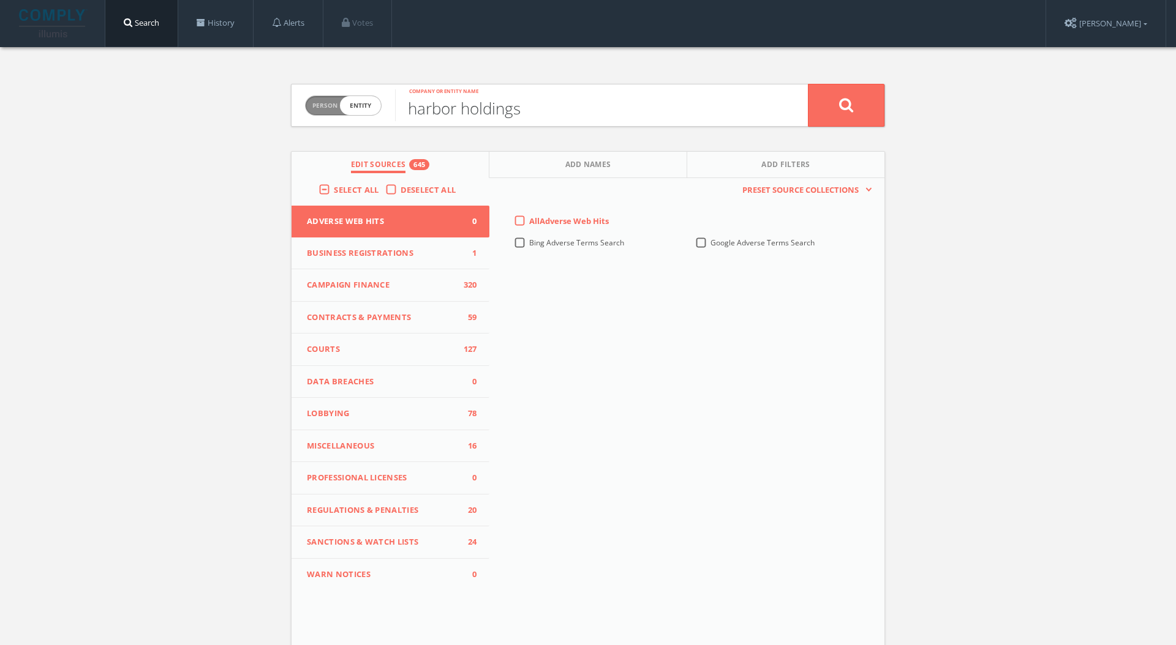
click at [808, 84] on button at bounding box center [846, 105] width 77 height 43
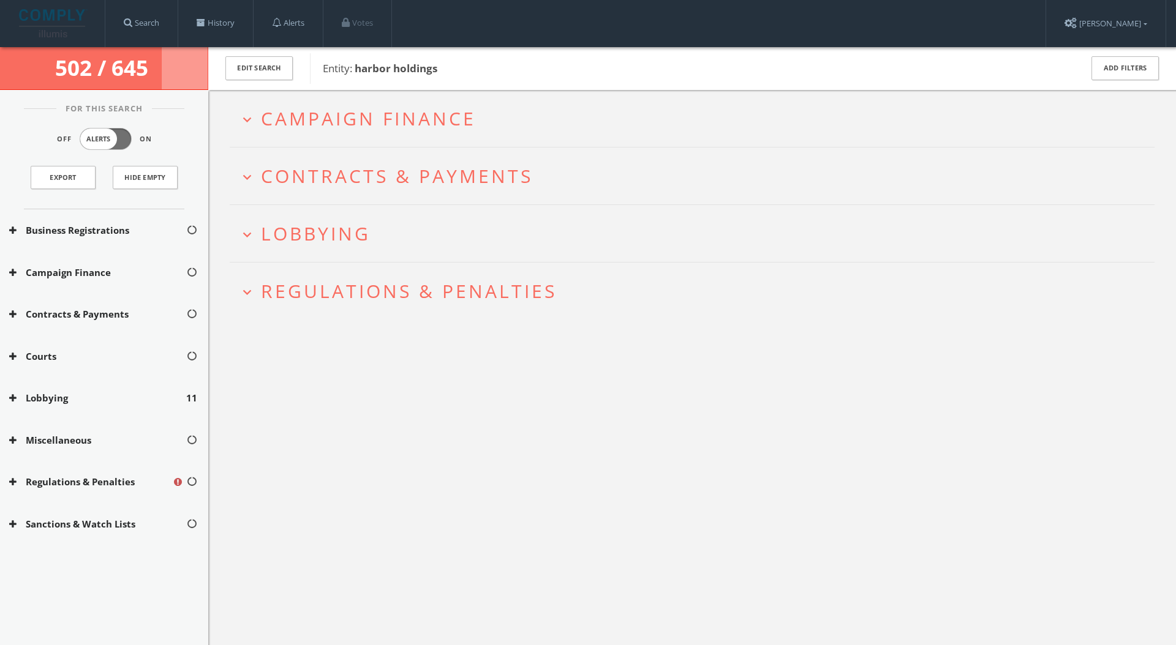
click at [321, 281] on span "Regulations & Penalties" at bounding box center [409, 291] width 296 height 25
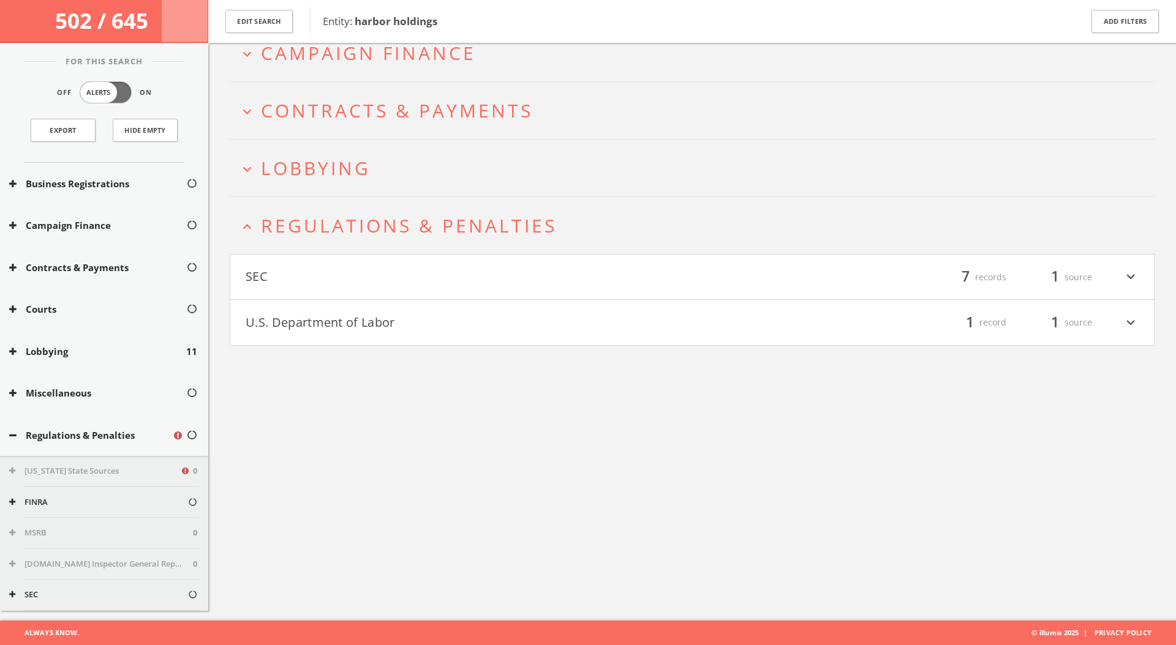
click at [346, 268] on button "SEC" at bounding box center [469, 277] width 446 height 21
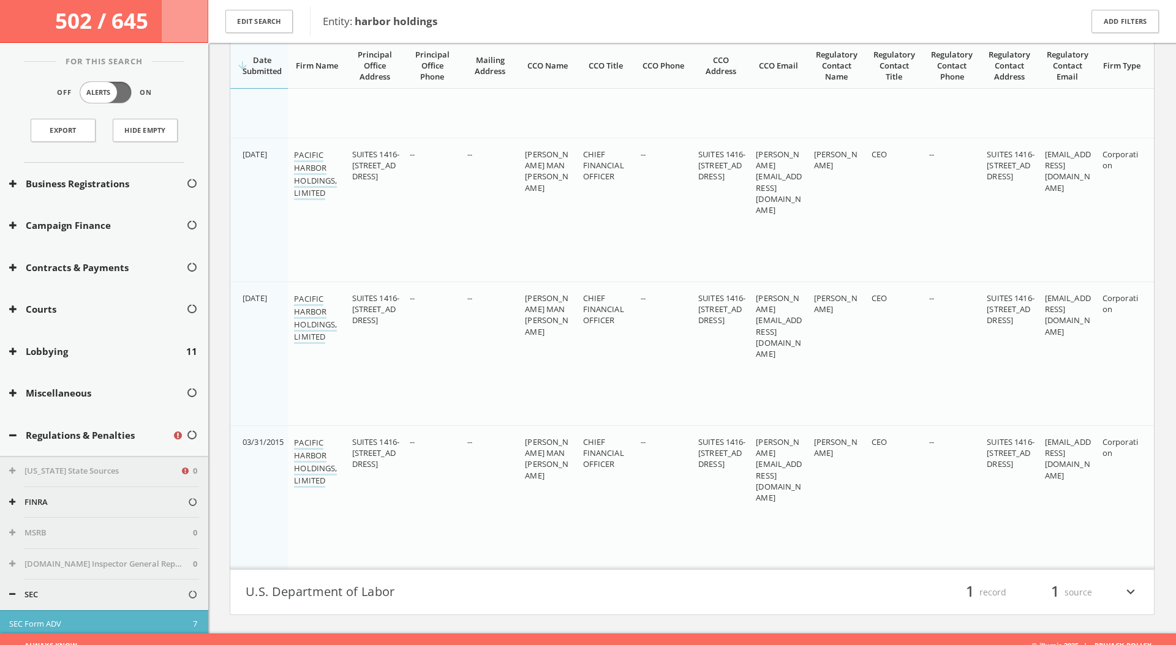
scroll to position [904, 0]
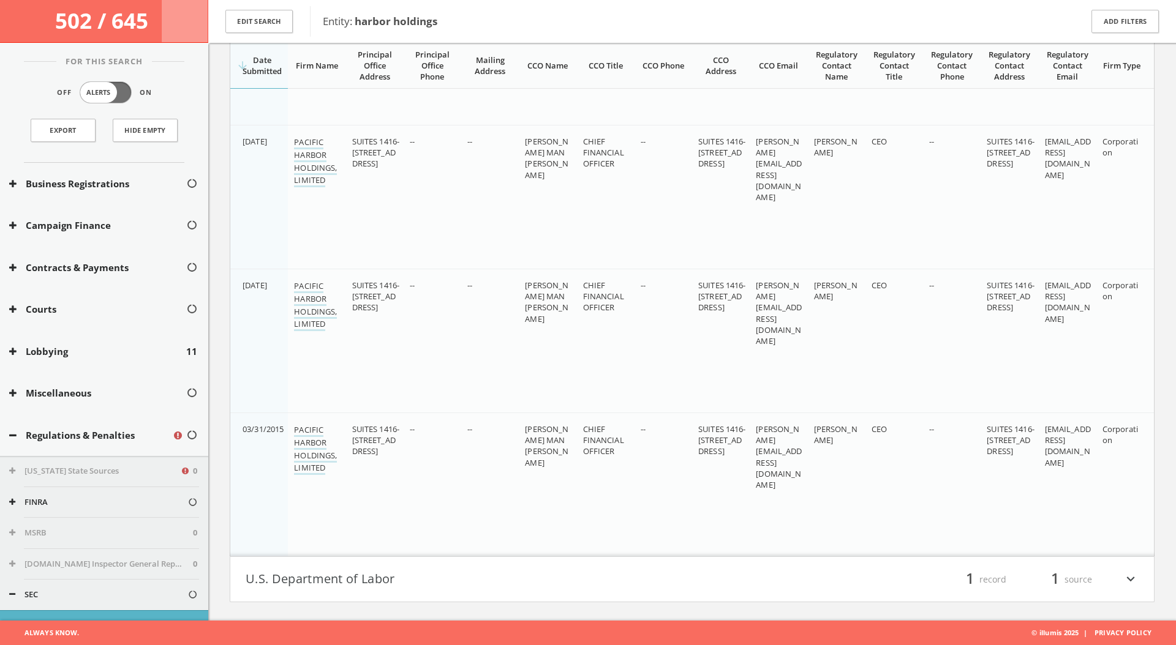
click at [328, 563] on h4 "U.S. Department of Labor filter_list 1 record 1 source expand_more" at bounding box center [691, 579] width 923 height 45
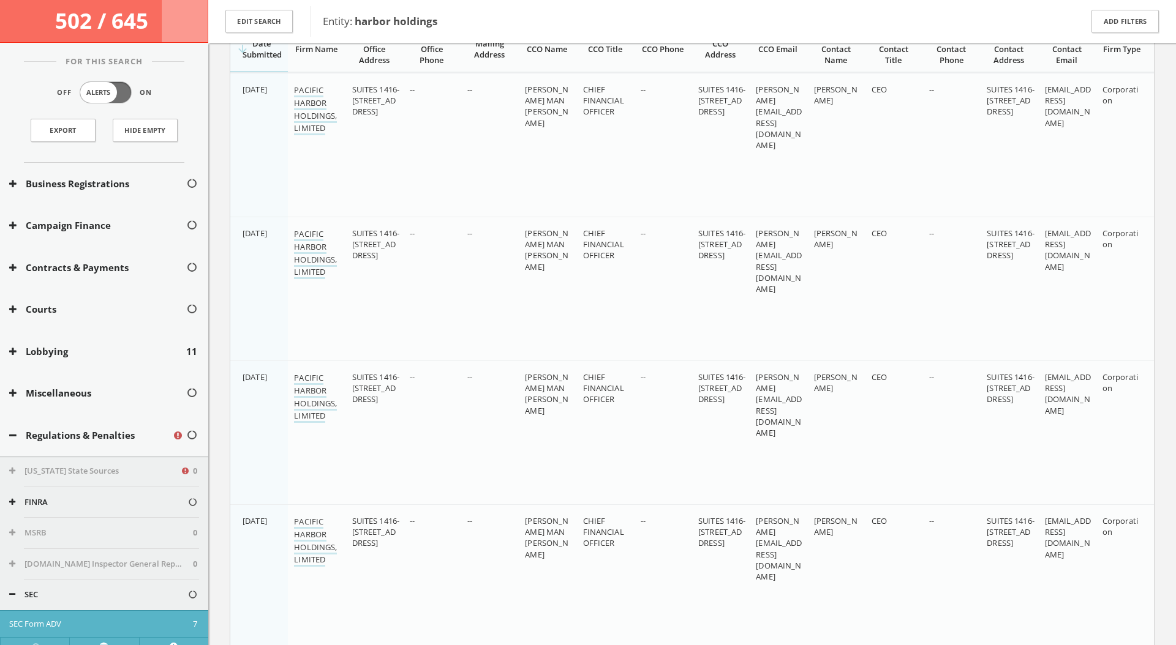
scroll to position [0, 0]
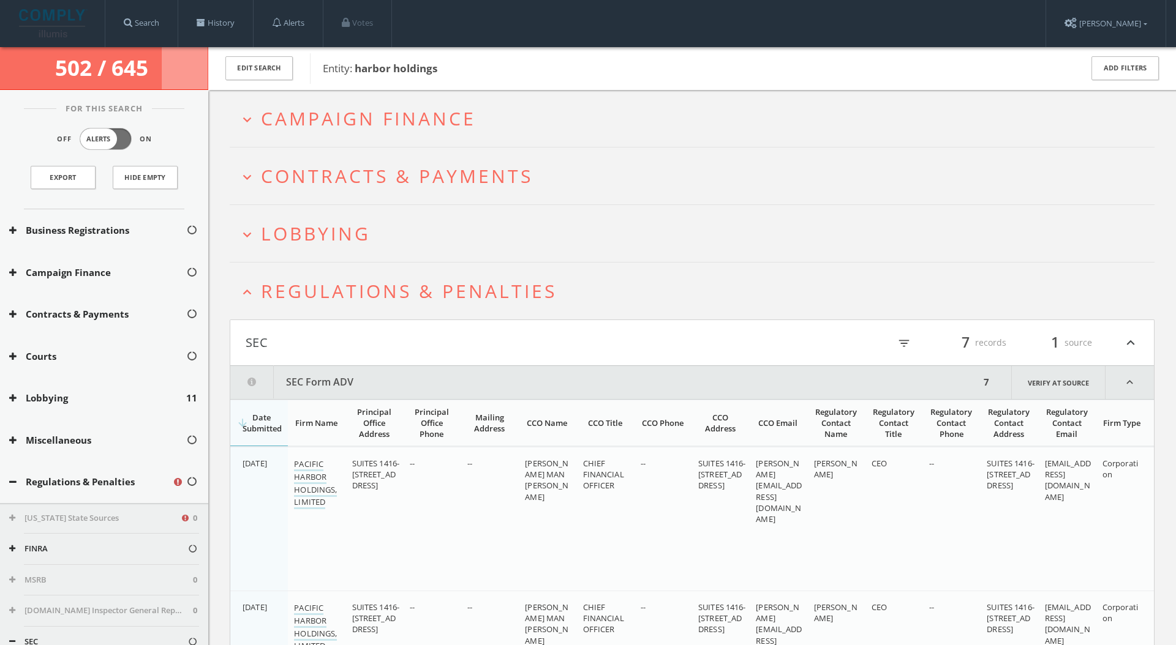
click at [396, 197] on h2 "expand_more Contracts & Payments" at bounding box center [692, 176] width 925 height 57
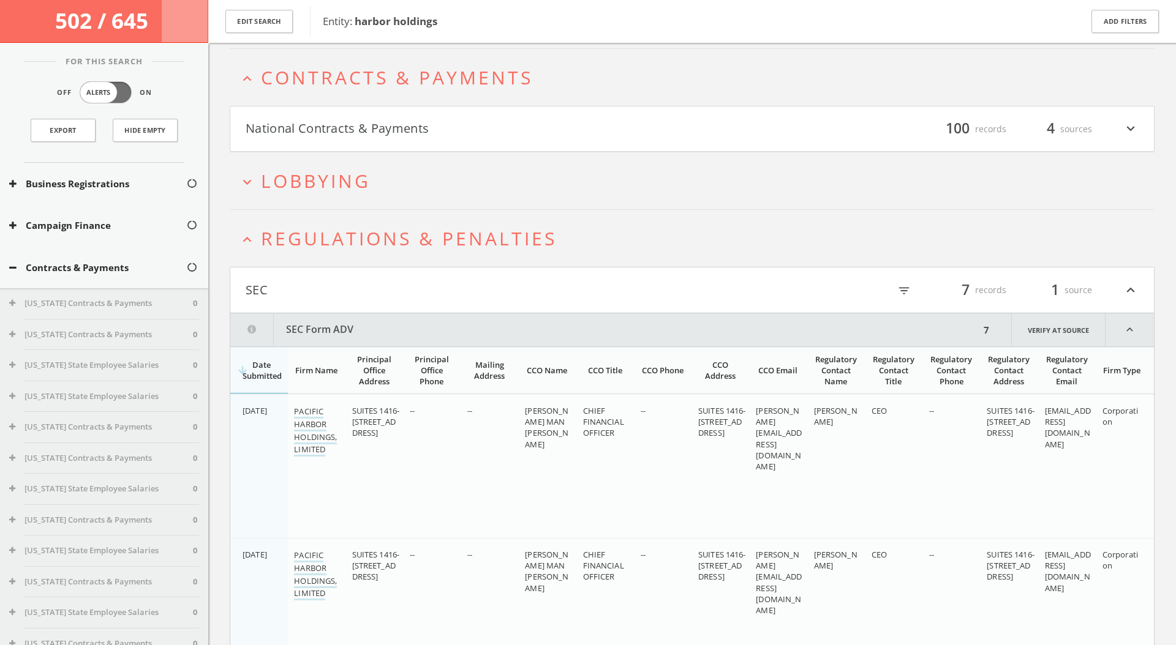
click at [358, 181] on span "Lobbying" at bounding box center [316, 180] width 110 height 25
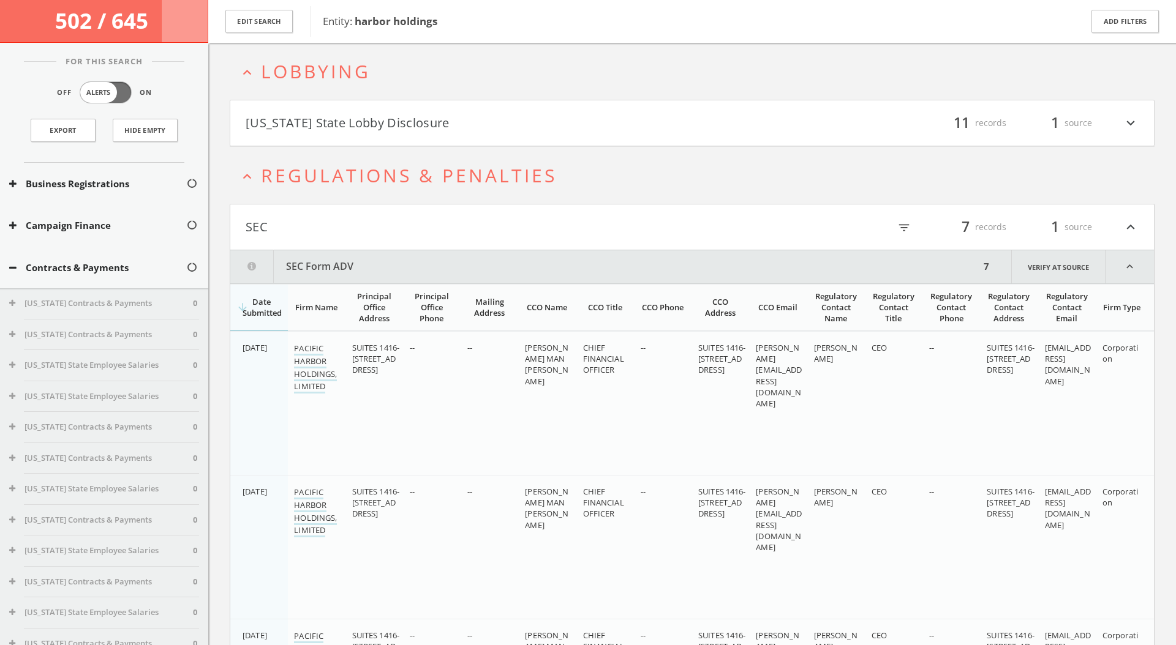
click at [412, 134] on html "Search History Alerts Votes [PERSON_NAME] Edit Profile Change Password Security…" at bounding box center [588, 596] width 1176 height 1620
click at [420, 126] on button "[US_STATE] State Lobby Disclosure" at bounding box center [469, 123] width 446 height 21
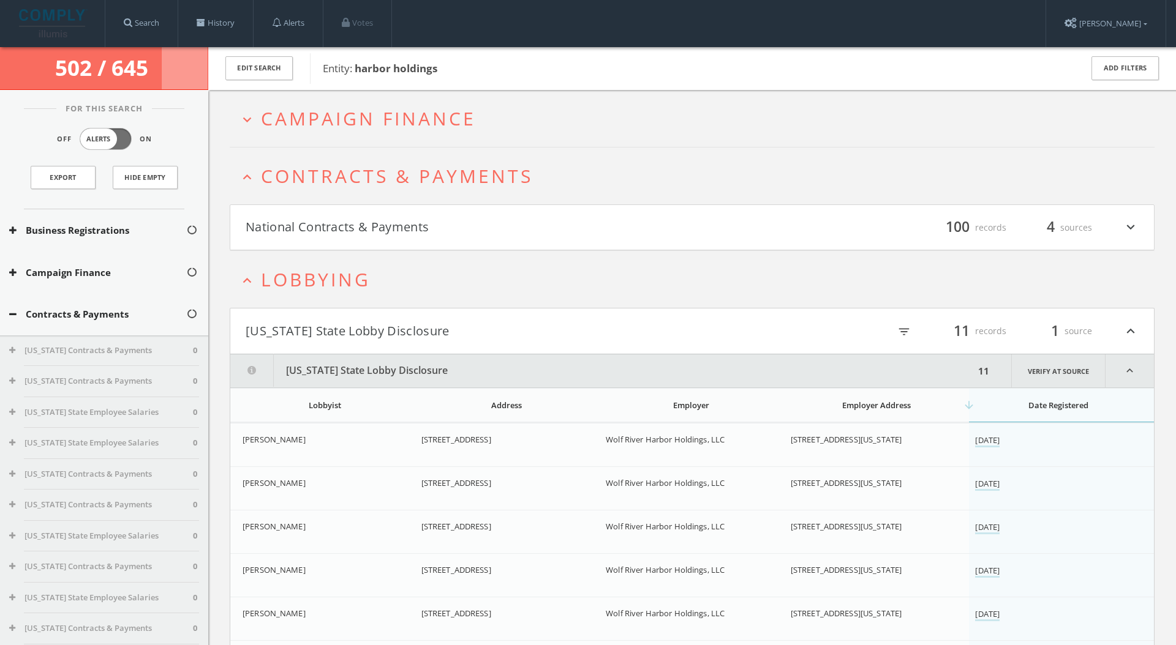
click at [388, 265] on h2 "expand_less Lobbying" at bounding box center [692, 279] width 925 height 57
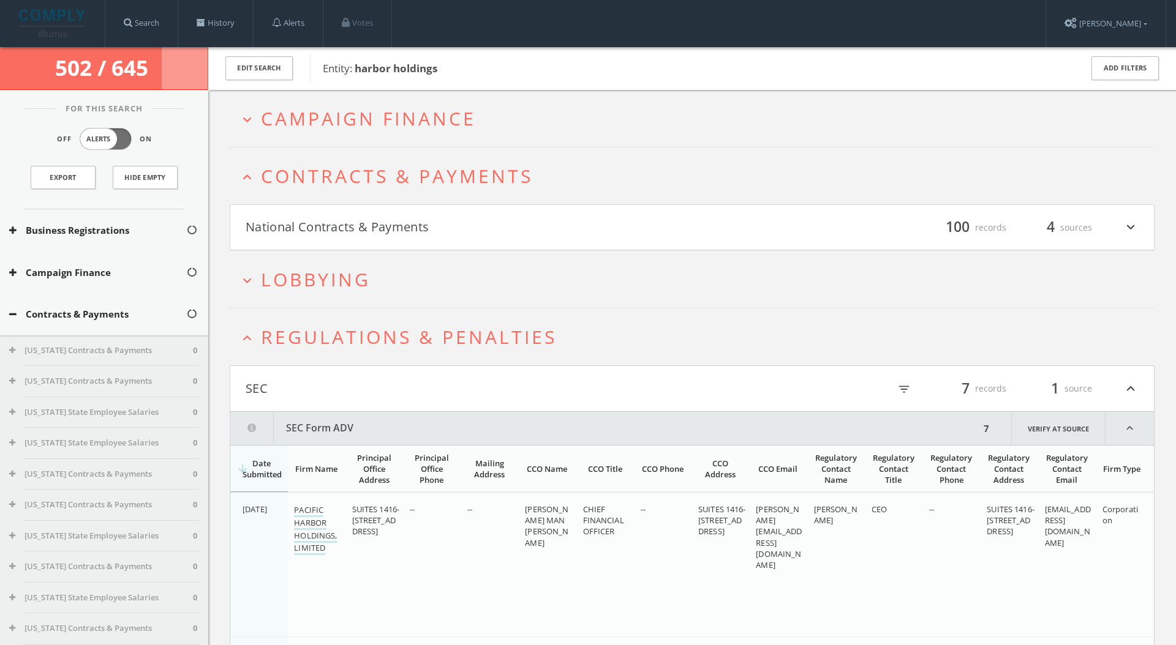
click at [408, 212] on h4 "National Contracts & Payments filter_list 100 records 4 sources expand_more" at bounding box center [691, 227] width 923 height 45
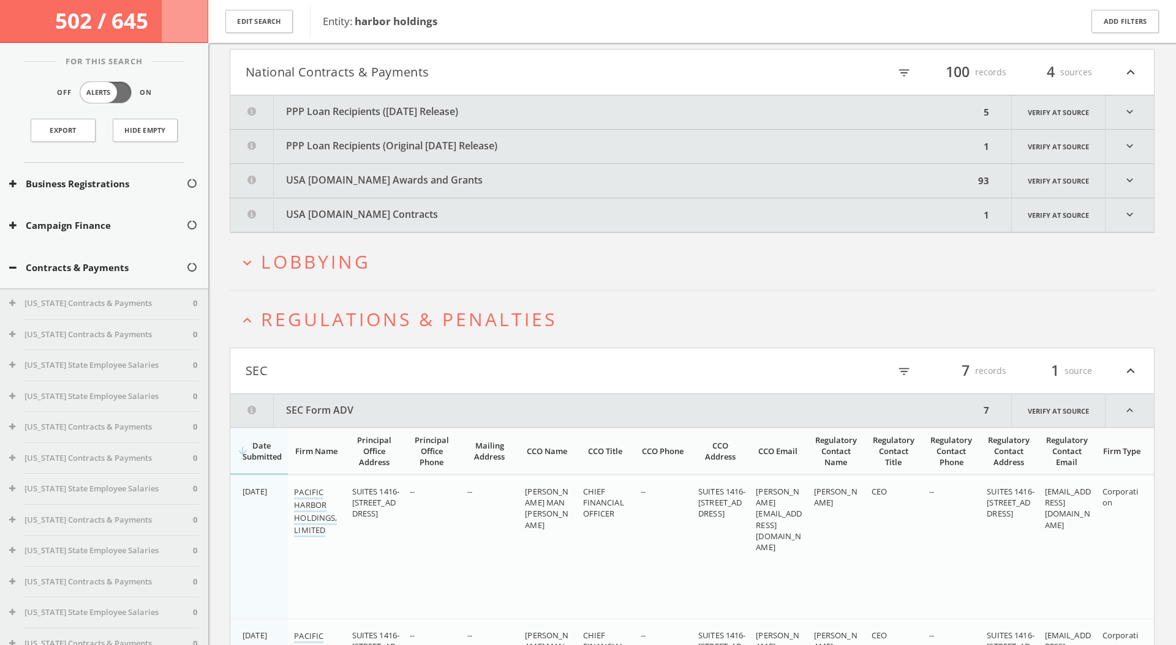
click at [485, 111] on button "PPP Loan Recipients ([DATE] Release)" at bounding box center [604, 113] width 749 height 34
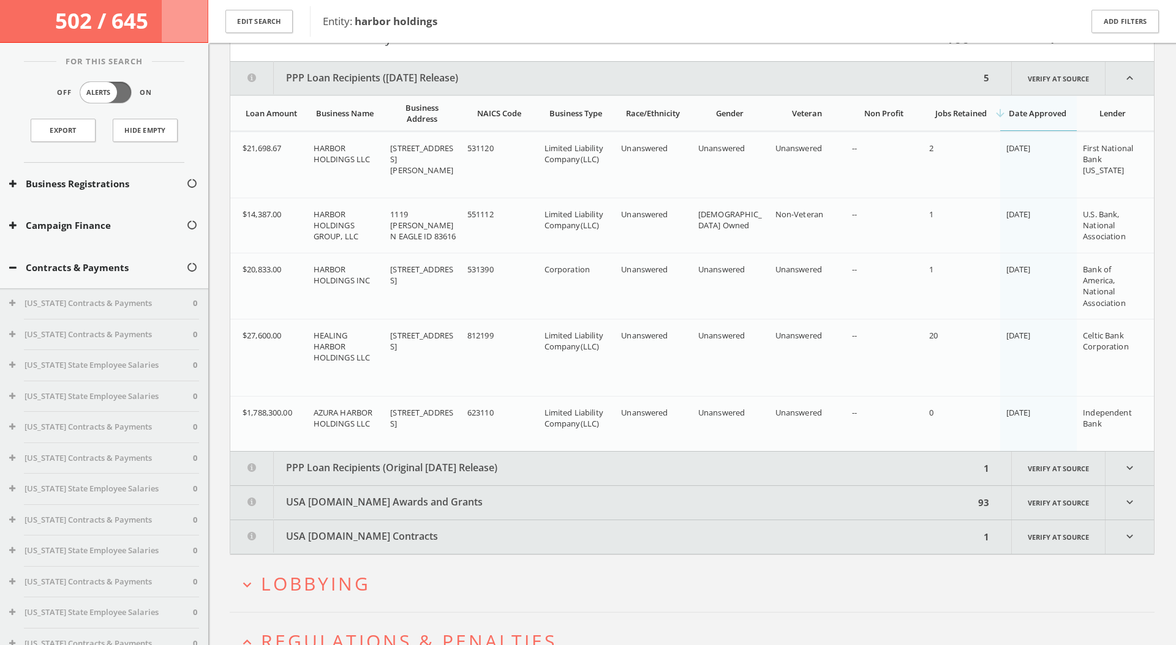
scroll to position [197, 0]
click at [520, 71] on button "PPP Loan Recipients ([DATE] Release)" at bounding box center [604, 76] width 749 height 33
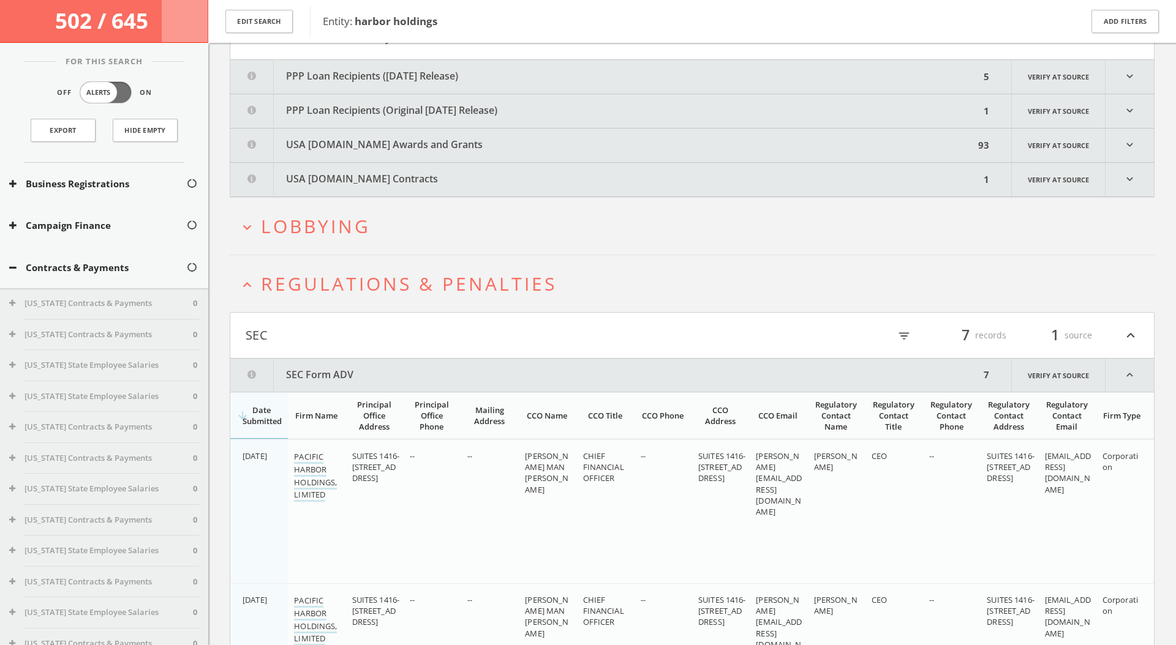
click at [501, 105] on button "PPP Loan Recipients (Original [DATE] Release)" at bounding box center [604, 111] width 749 height 34
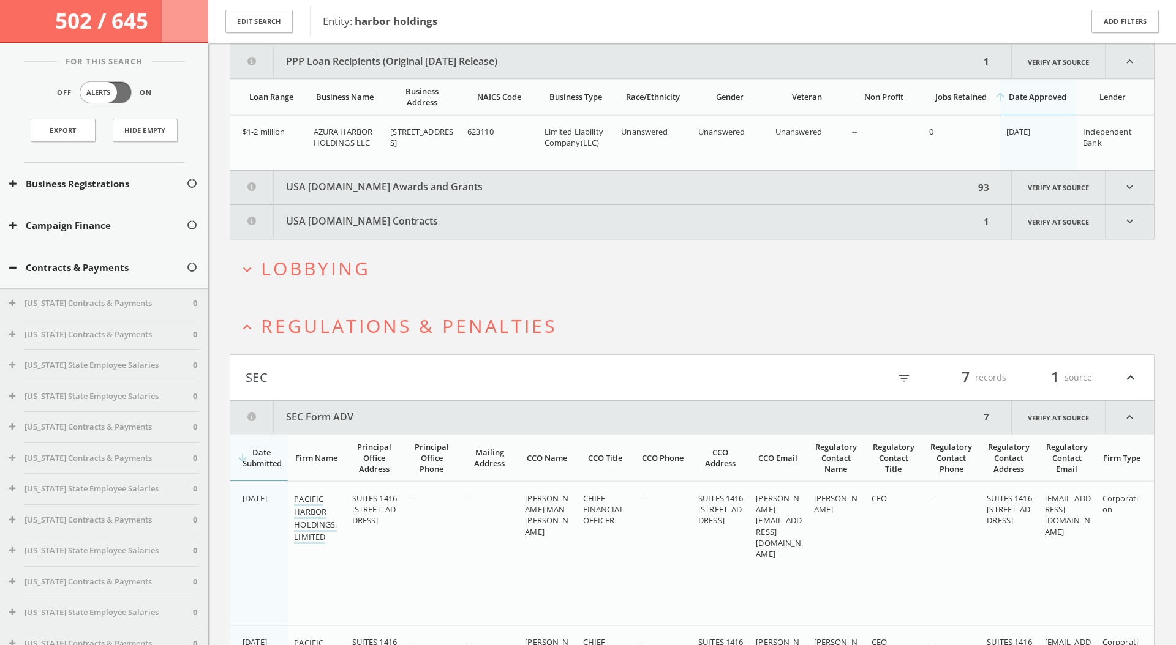
scroll to position [248, 0]
click at [540, 59] on button "PPP Loan Recipients (Original [DATE] Release)" at bounding box center [604, 59] width 749 height 33
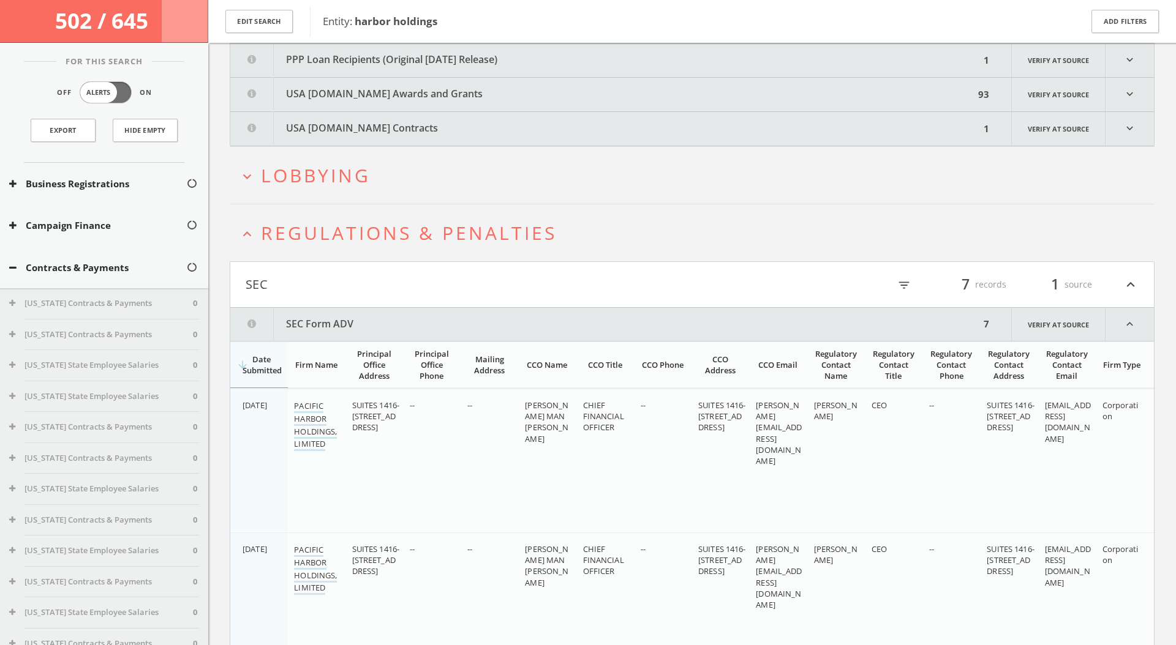
click at [514, 89] on button "USA [DOMAIN_NAME] Awards and Grants" at bounding box center [602, 95] width 744 height 34
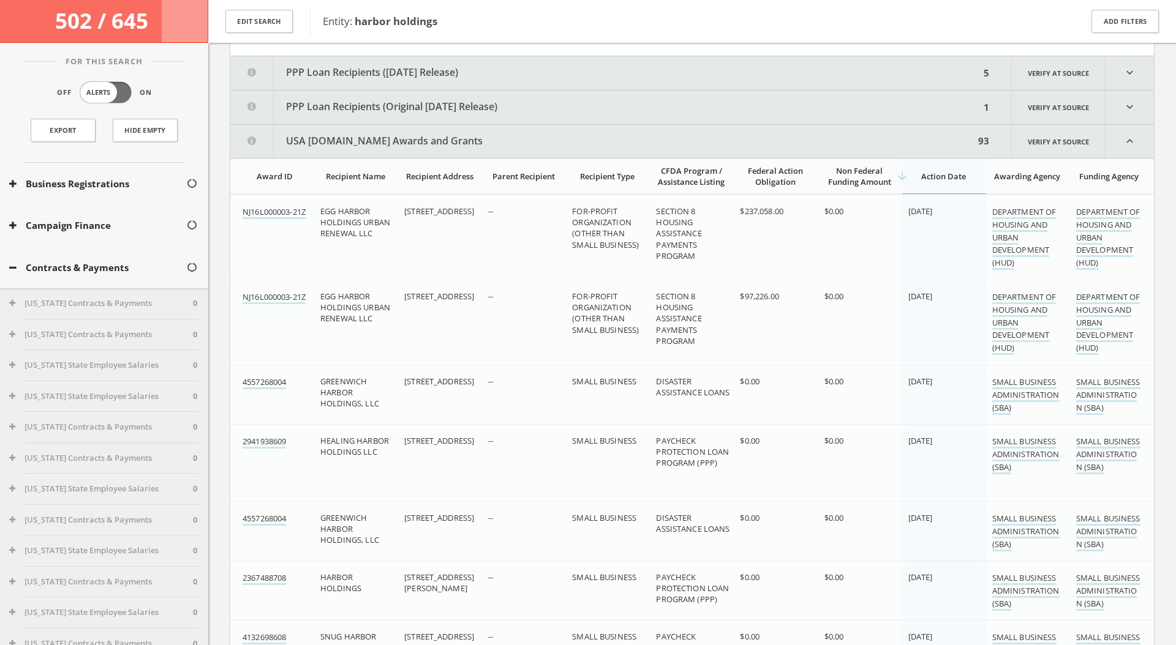
scroll to position [190, 0]
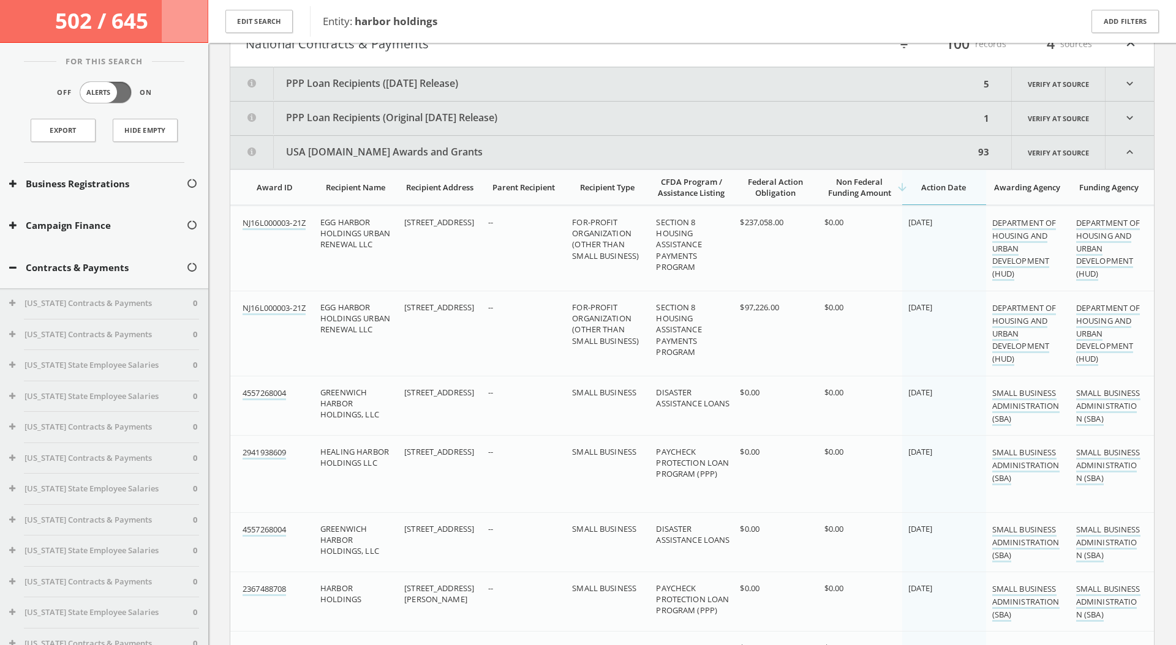
click at [477, 160] on button "USA [DOMAIN_NAME] Awards and Grants" at bounding box center [602, 152] width 744 height 33
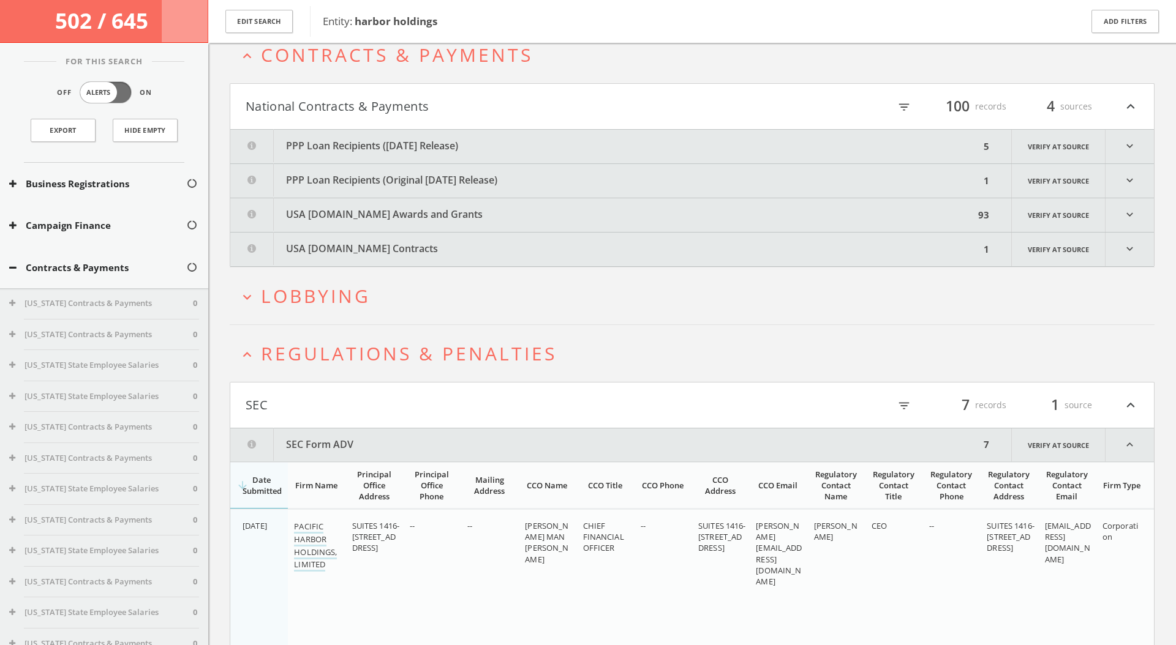
scroll to position [0, 0]
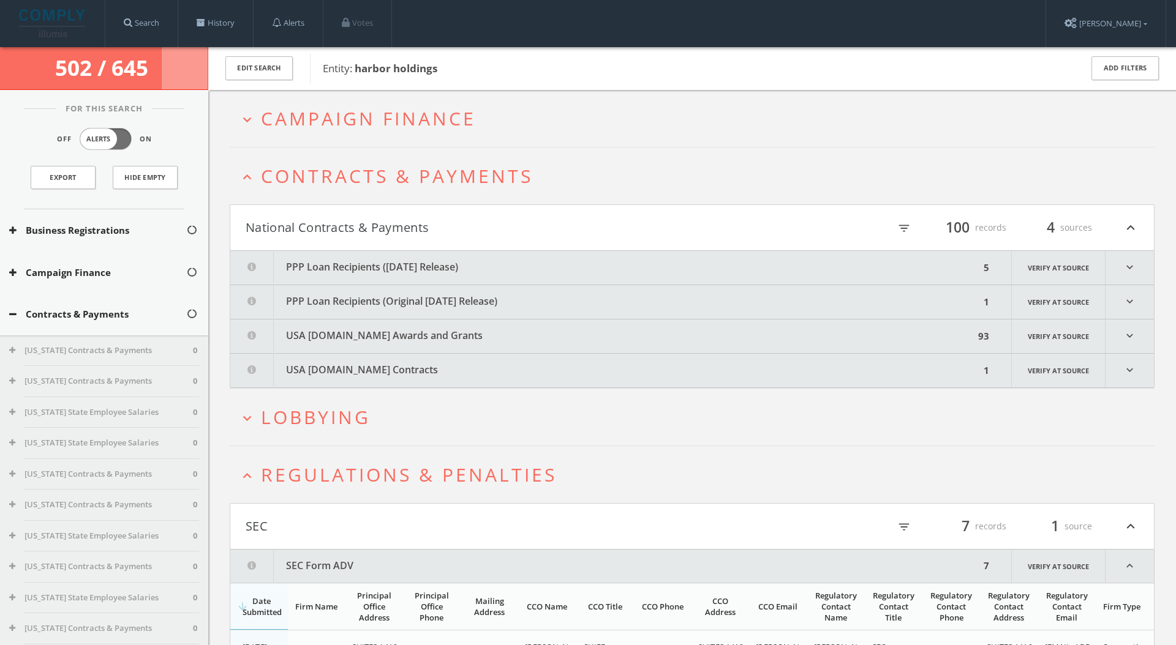
click at [381, 114] on span "Campaign Finance" at bounding box center [368, 118] width 215 height 25
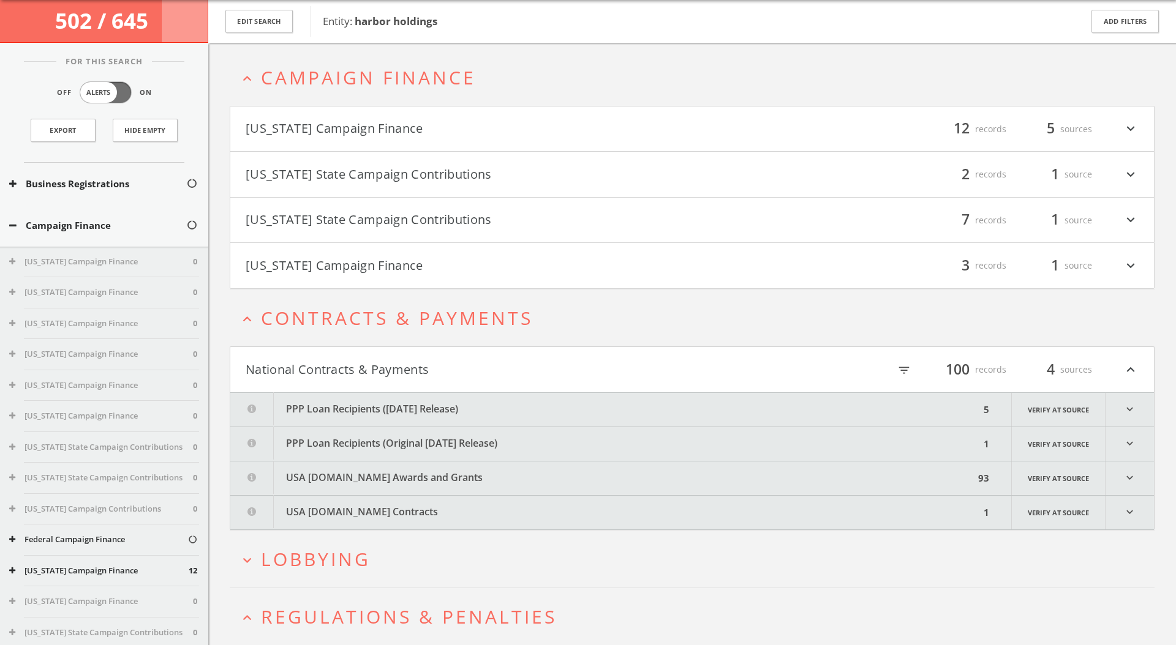
click at [396, 133] on button "[US_STATE] Campaign Finance" at bounding box center [469, 129] width 446 height 21
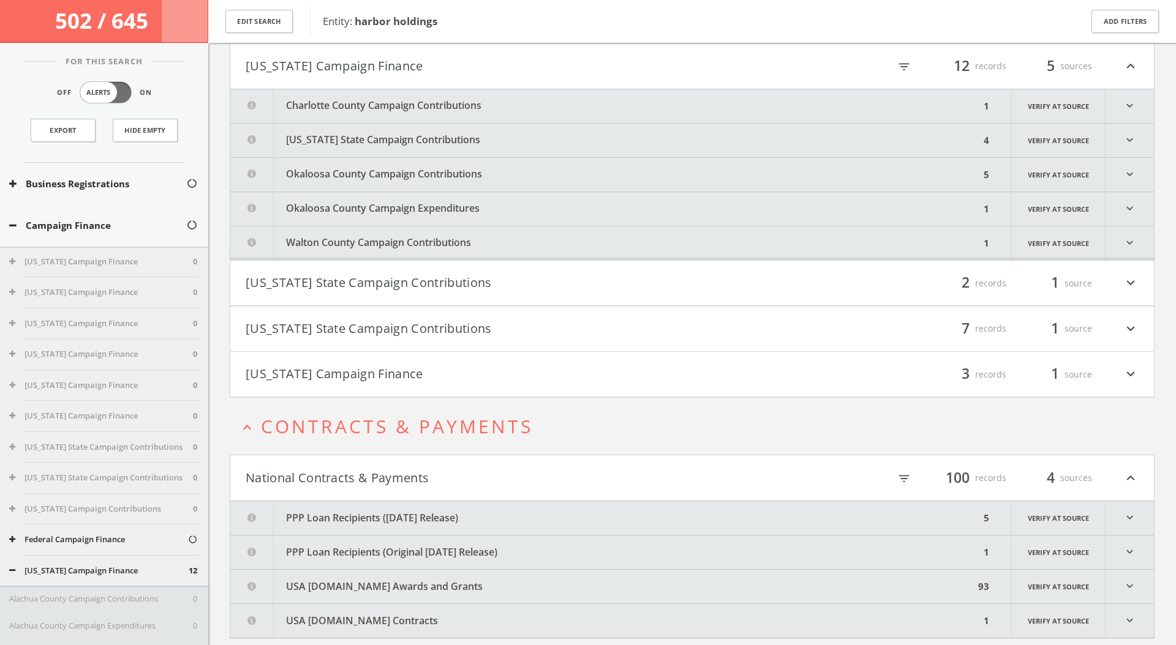
click at [415, 99] on button "Charlotte County Campaign Contributions" at bounding box center [604, 106] width 749 height 34
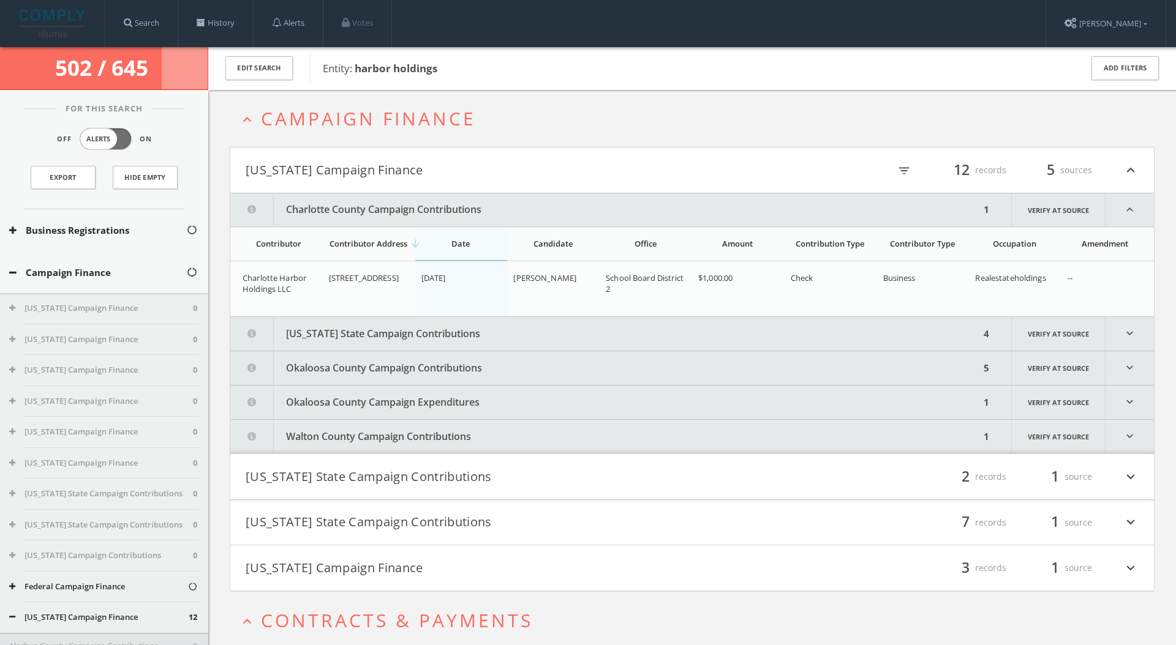
click at [90, 26] on link at bounding box center [52, 23] width 85 height 38
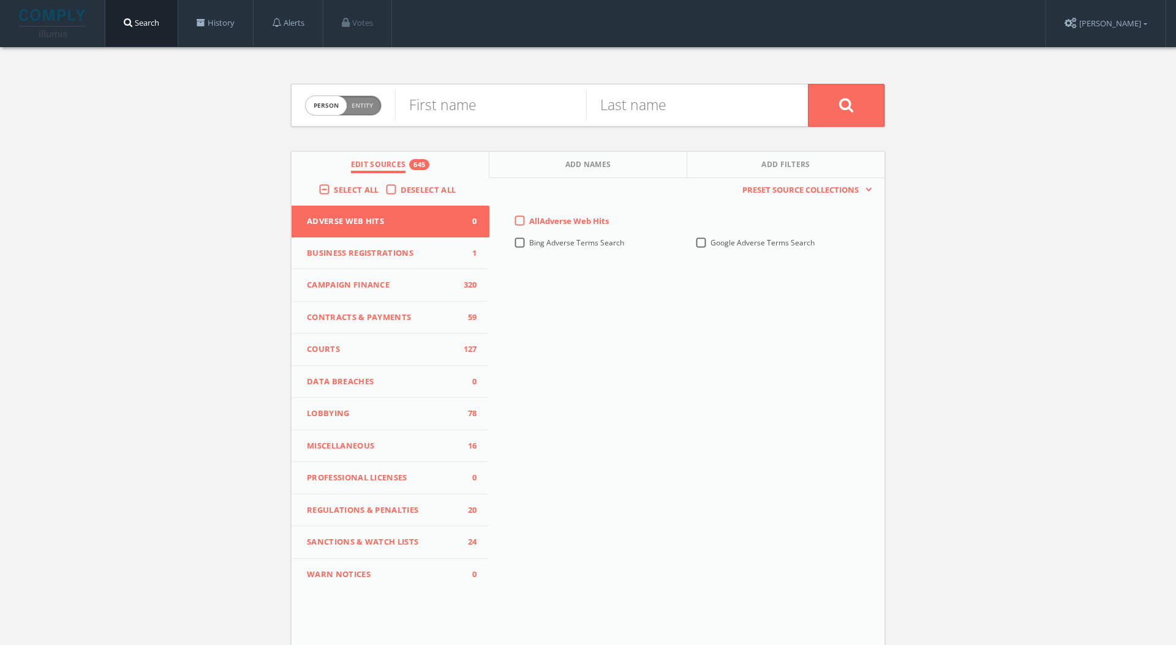
click at [367, 106] on span "Entity" at bounding box center [361, 105] width 21 height 9
checkbox input "true"
click at [456, 99] on input "text" at bounding box center [601, 105] width 413 height 32
type input "fpg insurance"
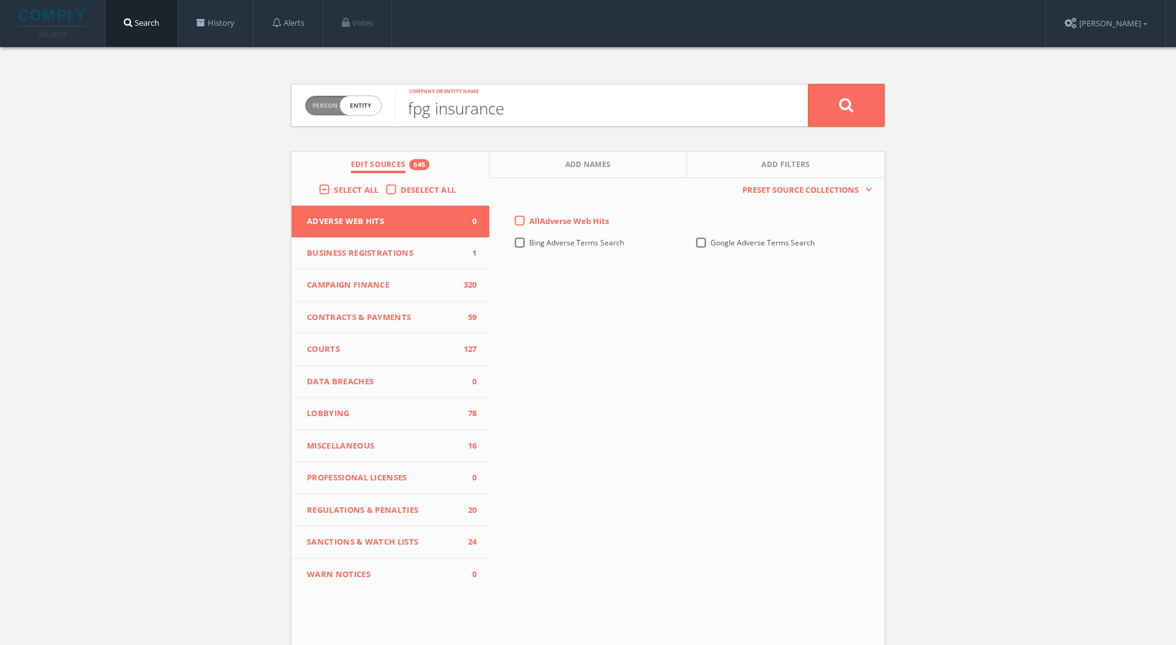
click at [808, 84] on button at bounding box center [846, 105] width 77 height 43
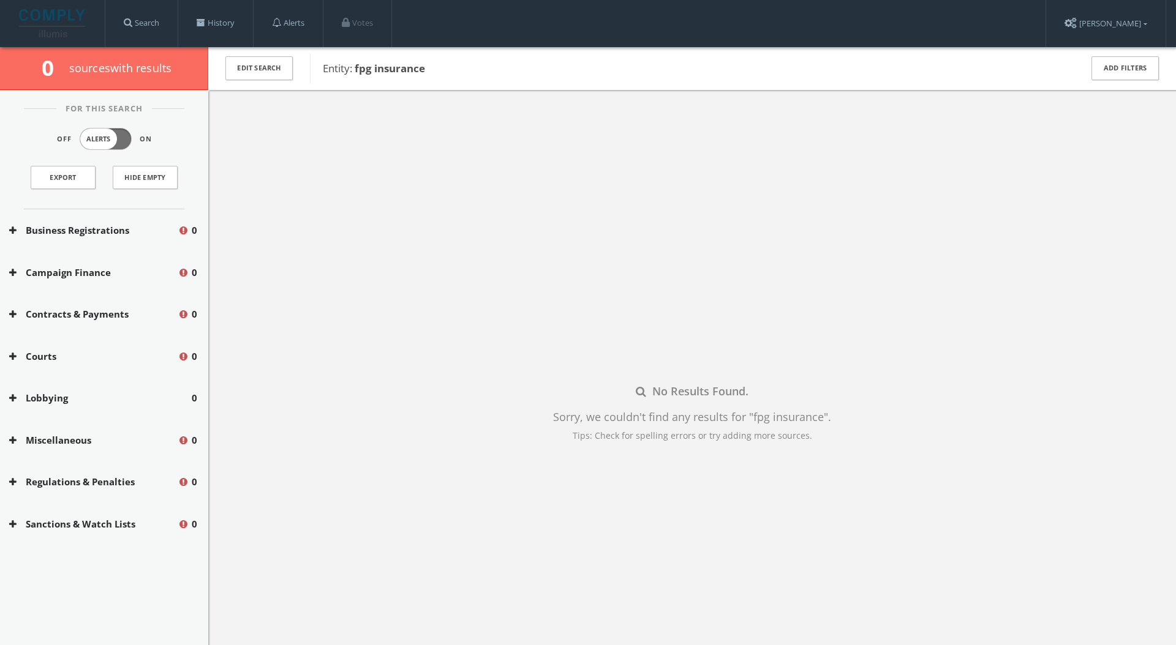
click at [64, 17] on img at bounding box center [53, 23] width 69 height 28
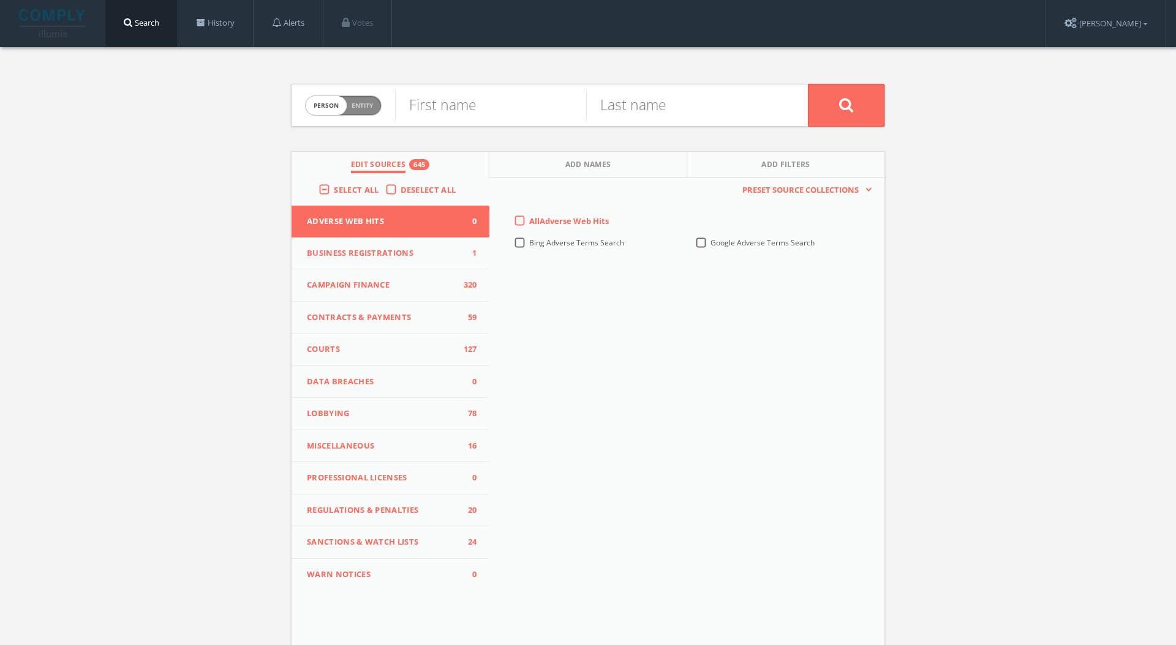
click at [372, 99] on span "Person Entity" at bounding box center [343, 105] width 75 height 19
checkbox input "true"
click at [434, 101] on input "text" at bounding box center [601, 105] width 413 height 32
type input "z healthcare asia holdings"
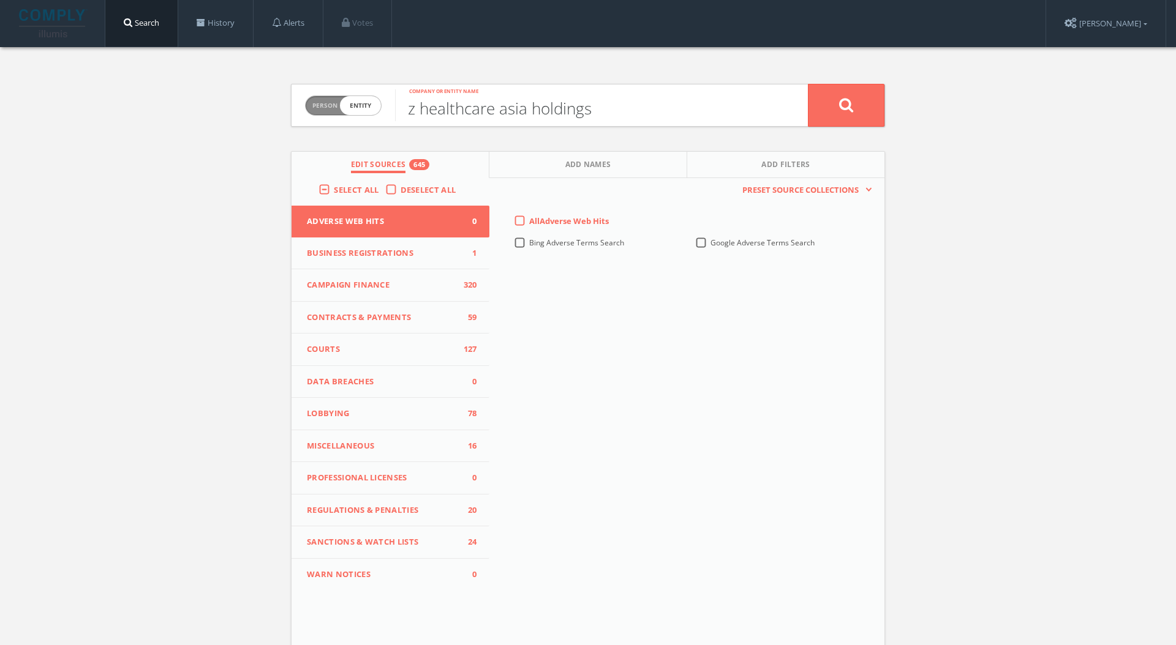
click at [808, 84] on button at bounding box center [846, 105] width 77 height 43
